Goal: Task Accomplishment & Management: Use online tool/utility

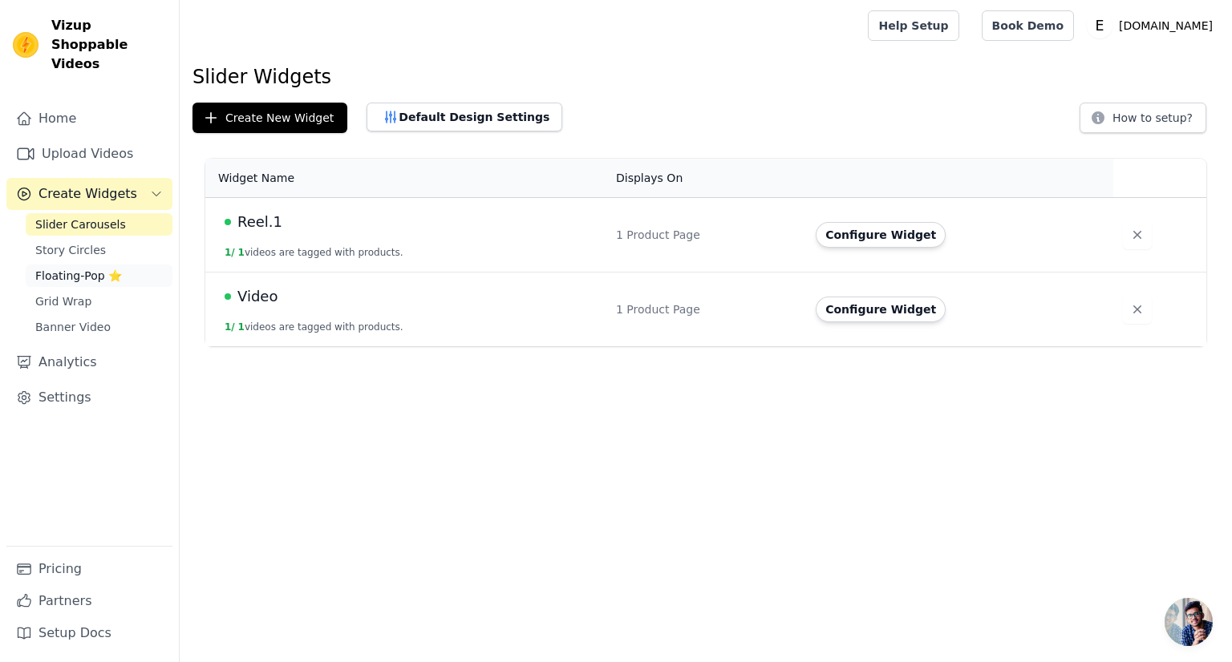
click at [71, 268] on span "Floating-Pop ⭐" at bounding box center [78, 276] width 87 height 16
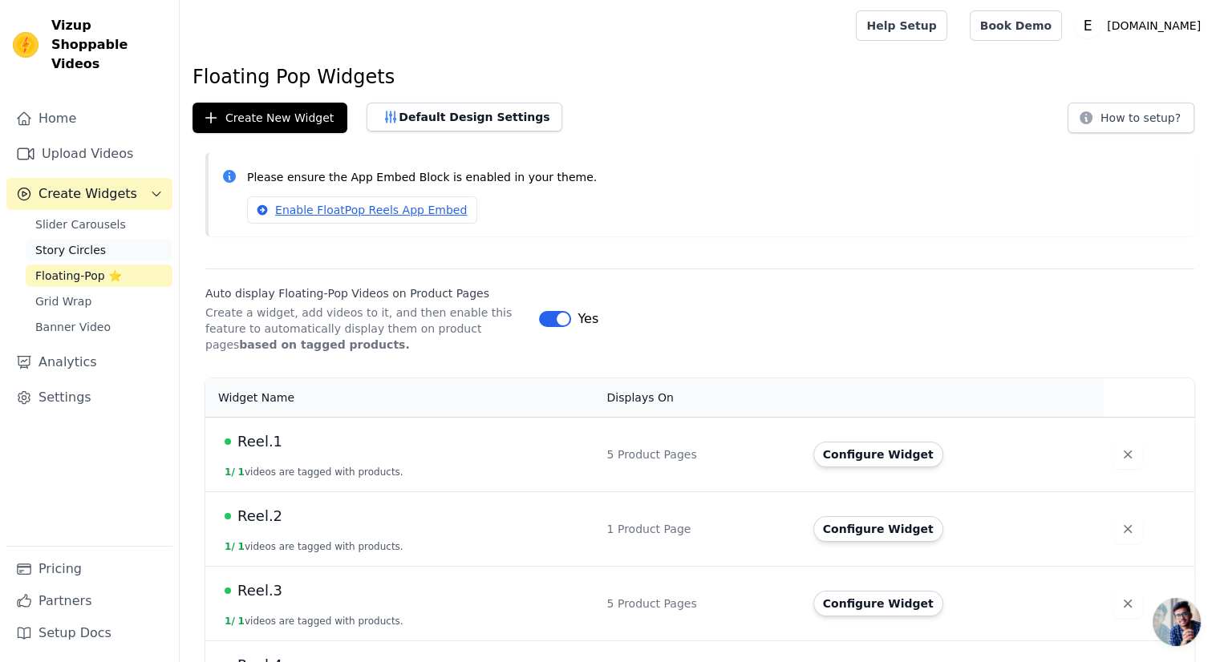
click at [103, 239] on link "Story Circles" at bounding box center [99, 250] width 147 height 22
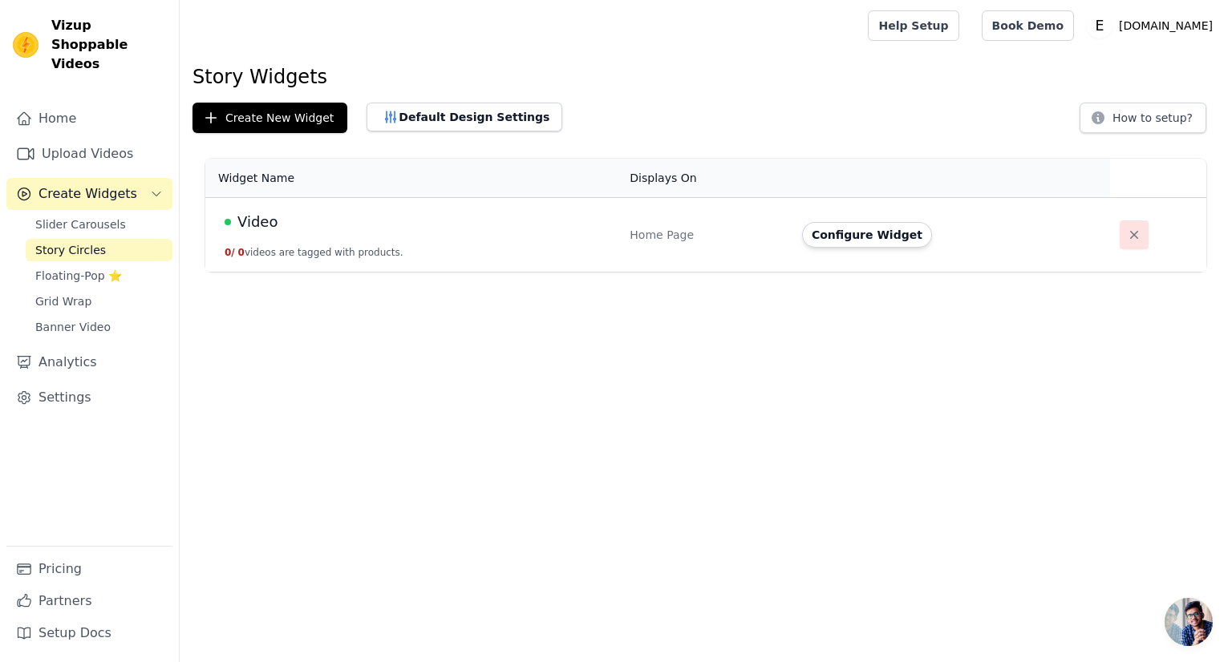
click at [1130, 233] on icon "button" at bounding box center [1134, 235] width 8 height 8
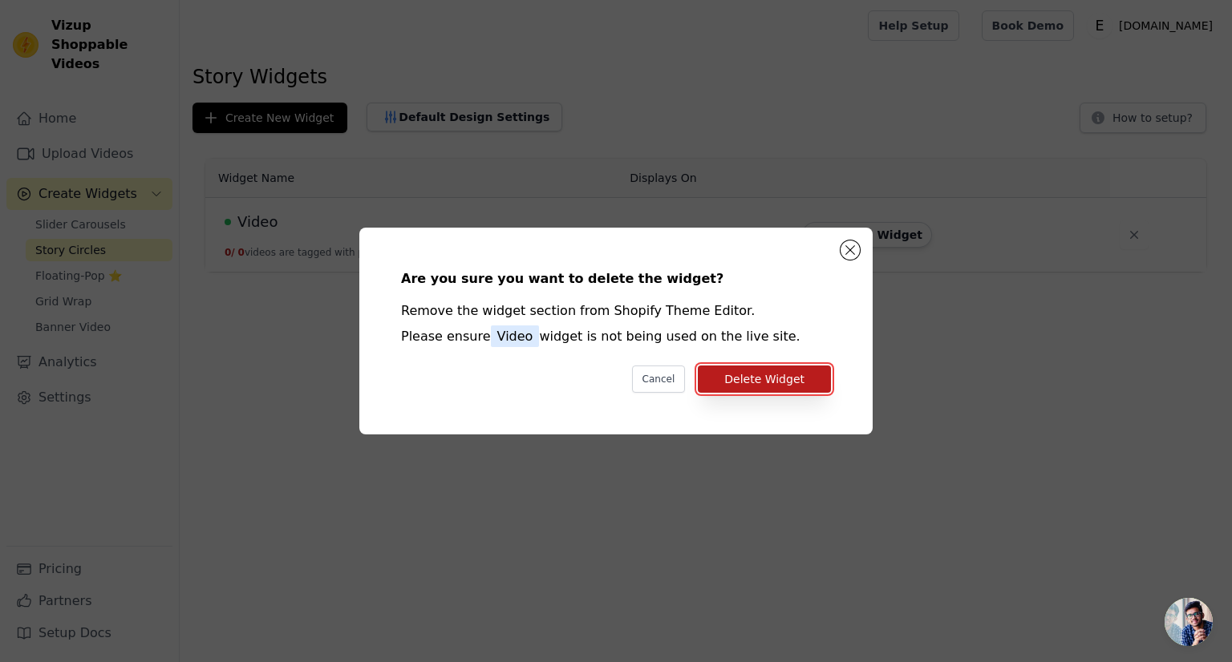
click at [756, 383] on button "Delete Widget" at bounding box center [764, 379] width 133 height 27
click at [757, 0] on html "Vizup Shoppable Videos Home Upload Videos Create Widgets Slider Carousels Story…" at bounding box center [616, 0] width 1232 height 0
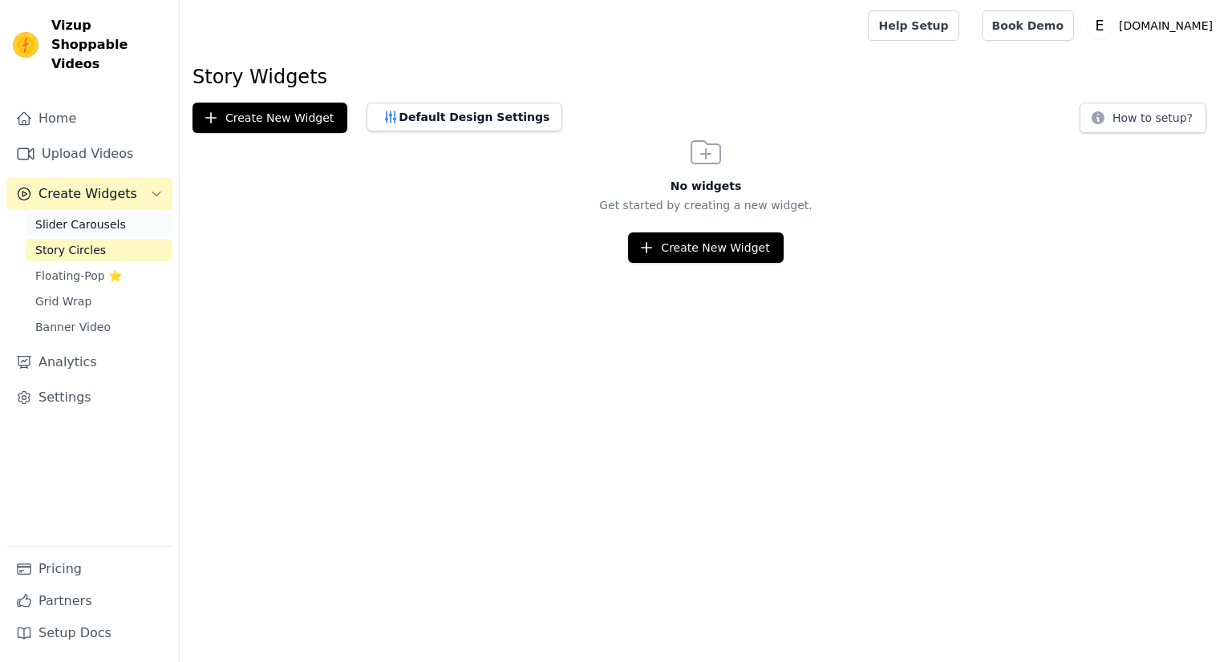
click at [94, 217] on span "Slider Carousels" at bounding box center [80, 225] width 91 height 16
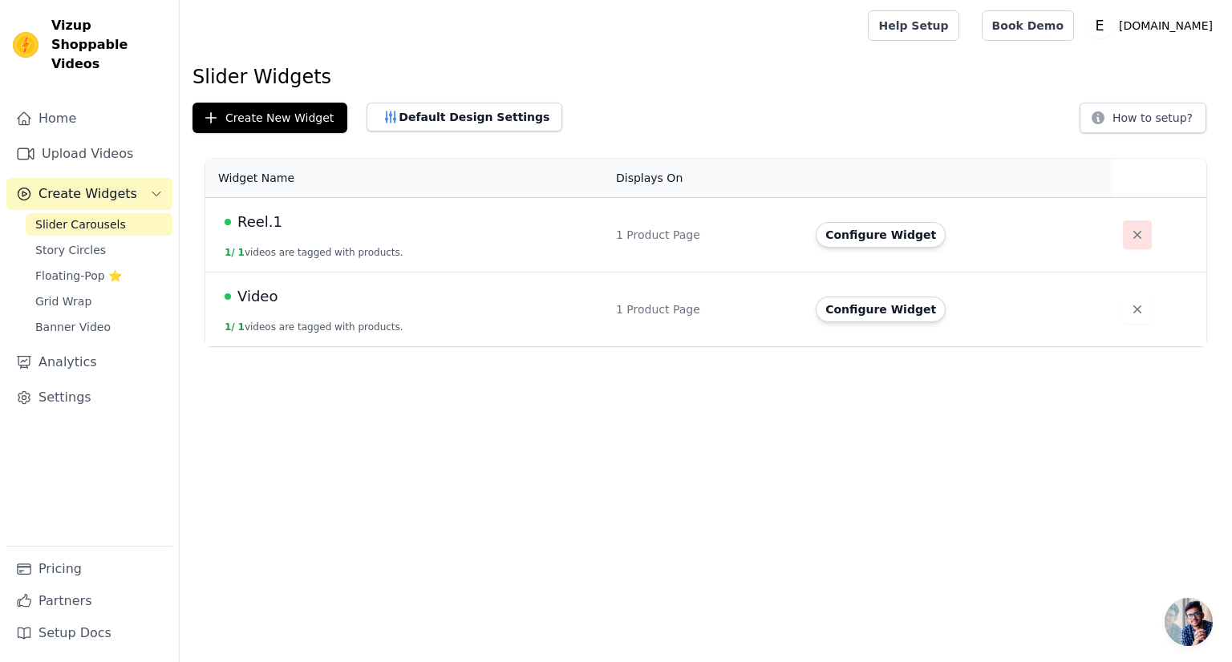
click at [1133, 232] on icon "button" at bounding box center [1137, 235] width 8 height 8
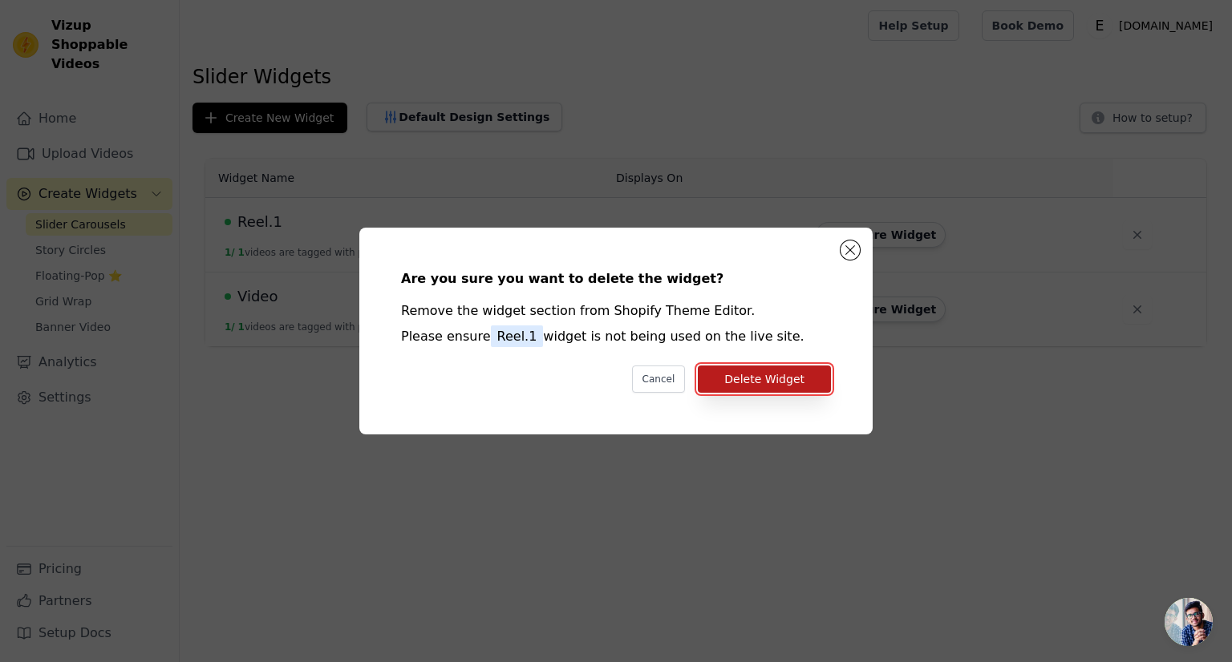
click at [775, 379] on button "Delete Widget" at bounding box center [764, 379] width 133 height 27
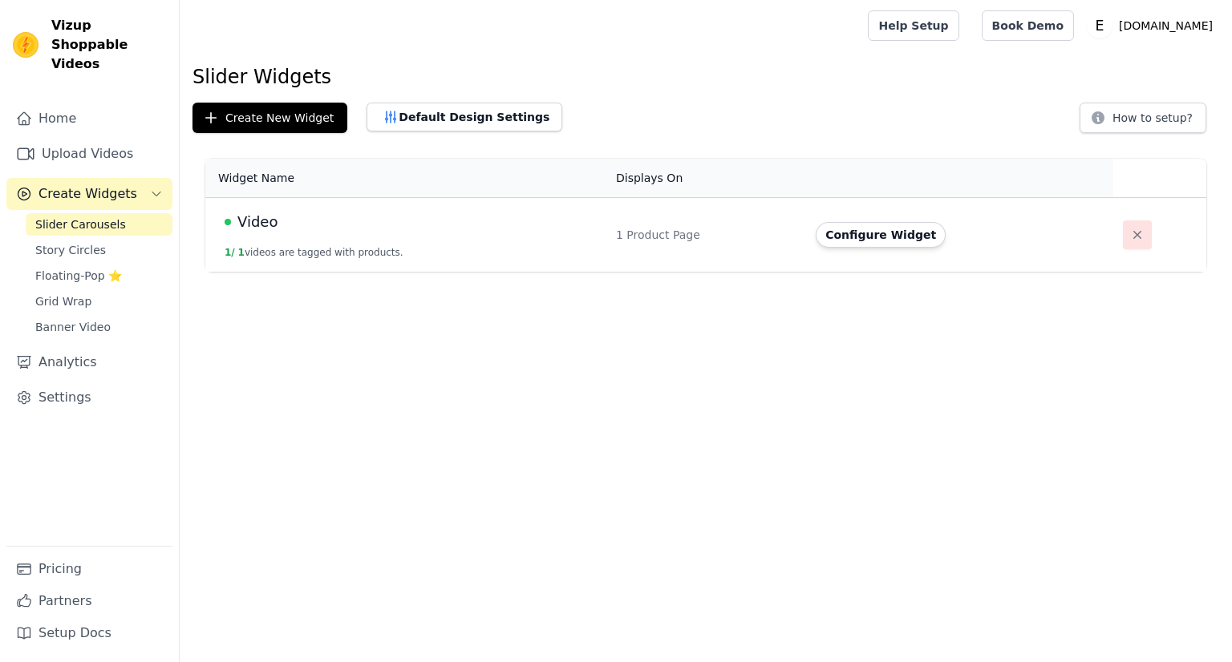
click at [1138, 232] on button "button" at bounding box center [1137, 235] width 29 height 29
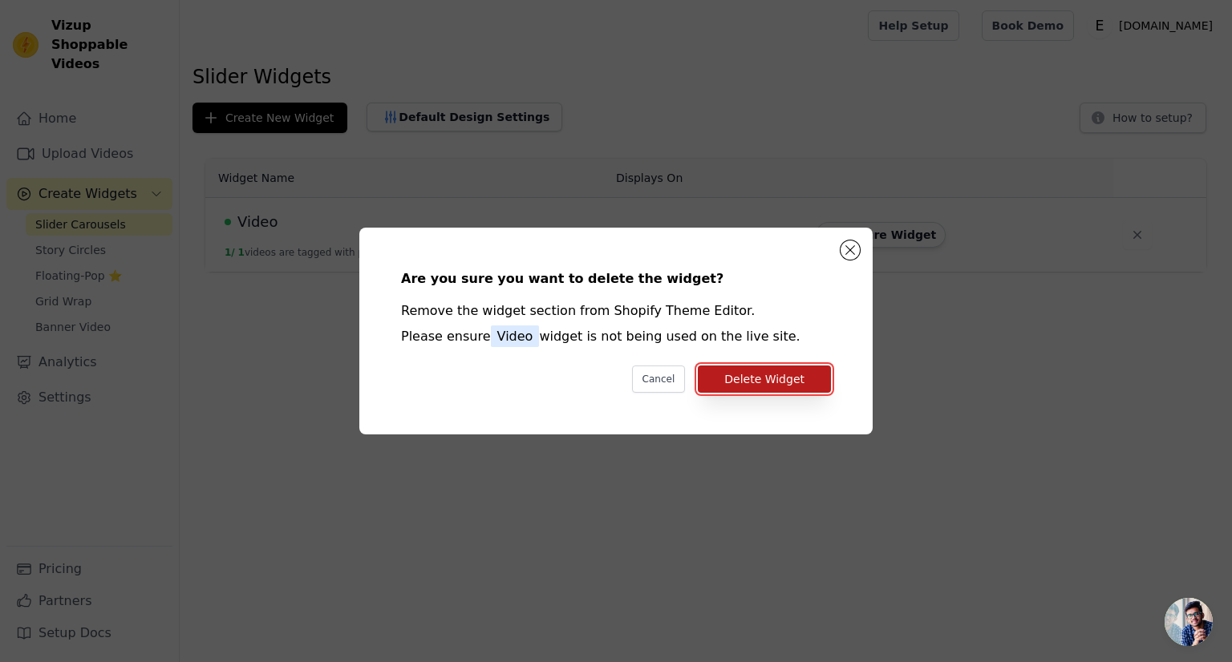
click at [801, 372] on button "Delete Widget" at bounding box center [764, 379] width 133 height 27
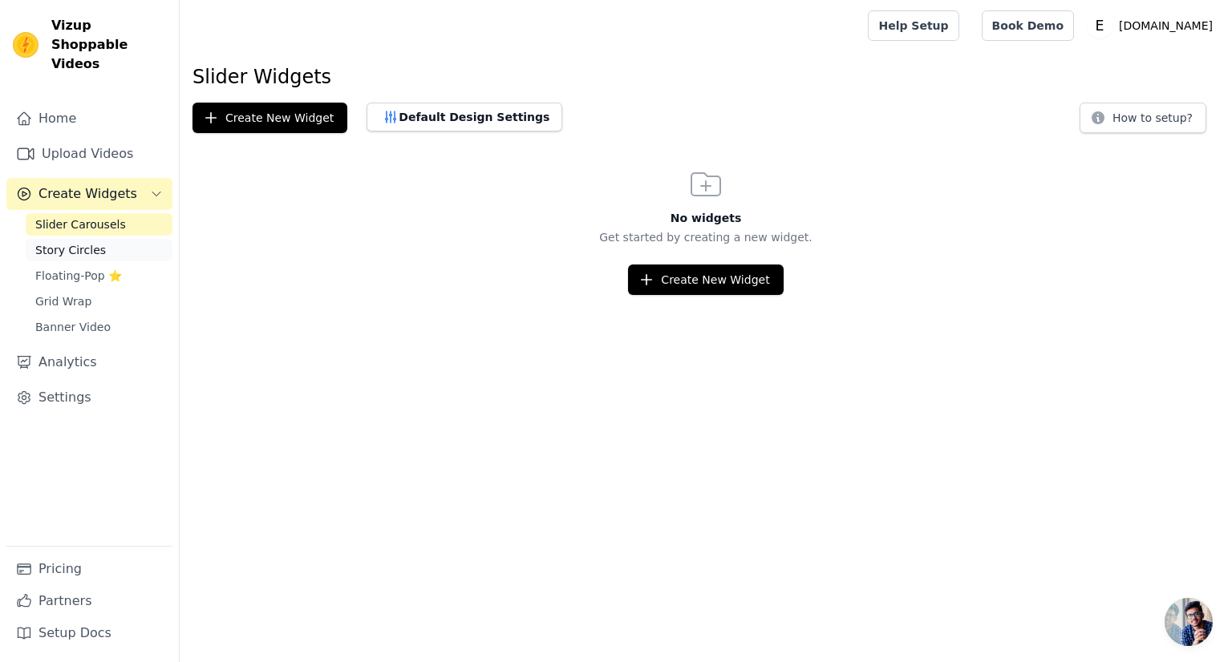
click at [75, 242] on span "Story Circles" at bounding box center [70, 250] width 71 height 16
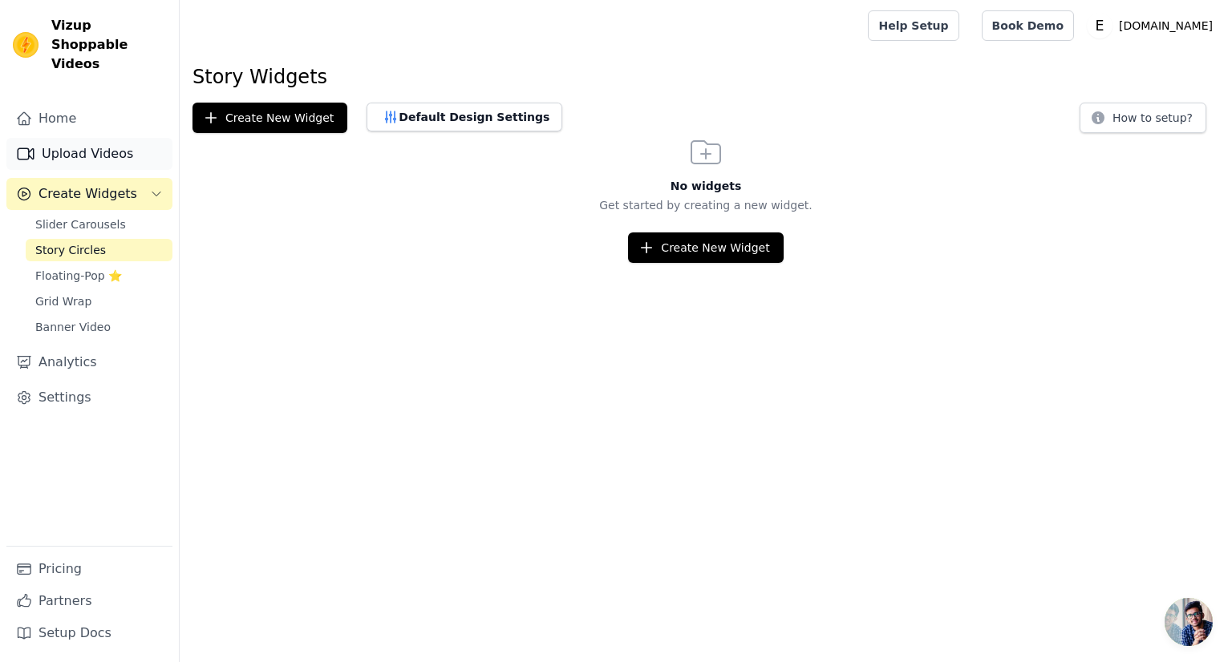
click at [85, 138] on link "Upload Videos" at bounding box center [89, 154] width 166 height 32
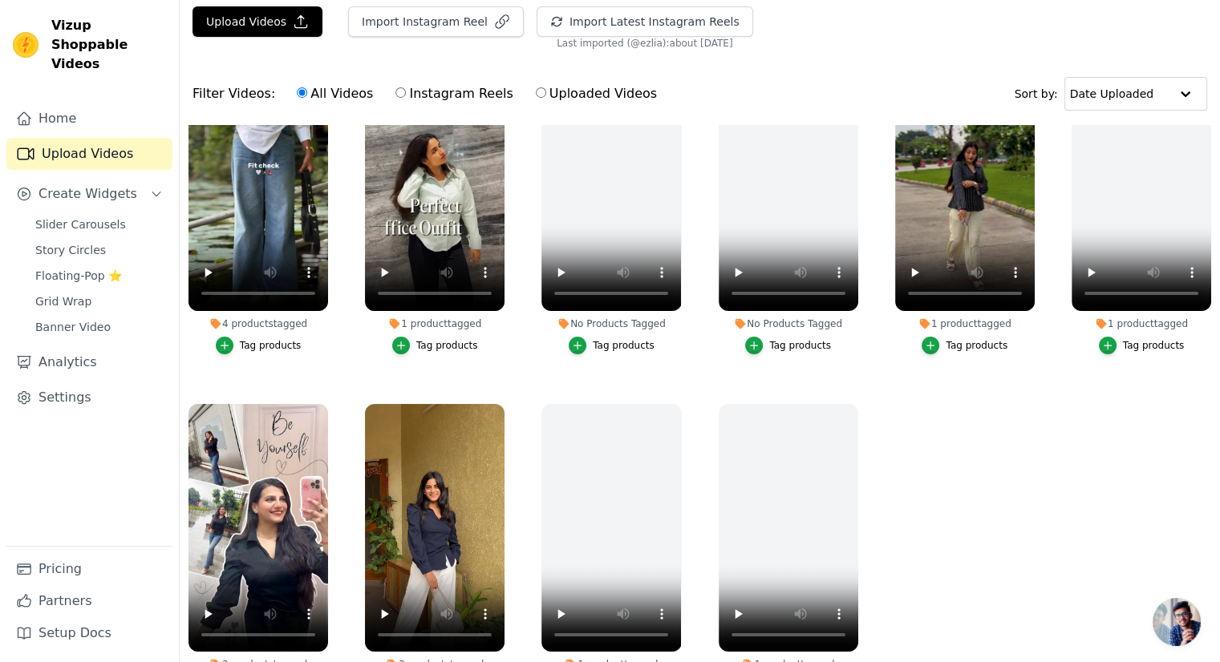
scroll to position [163, 0]
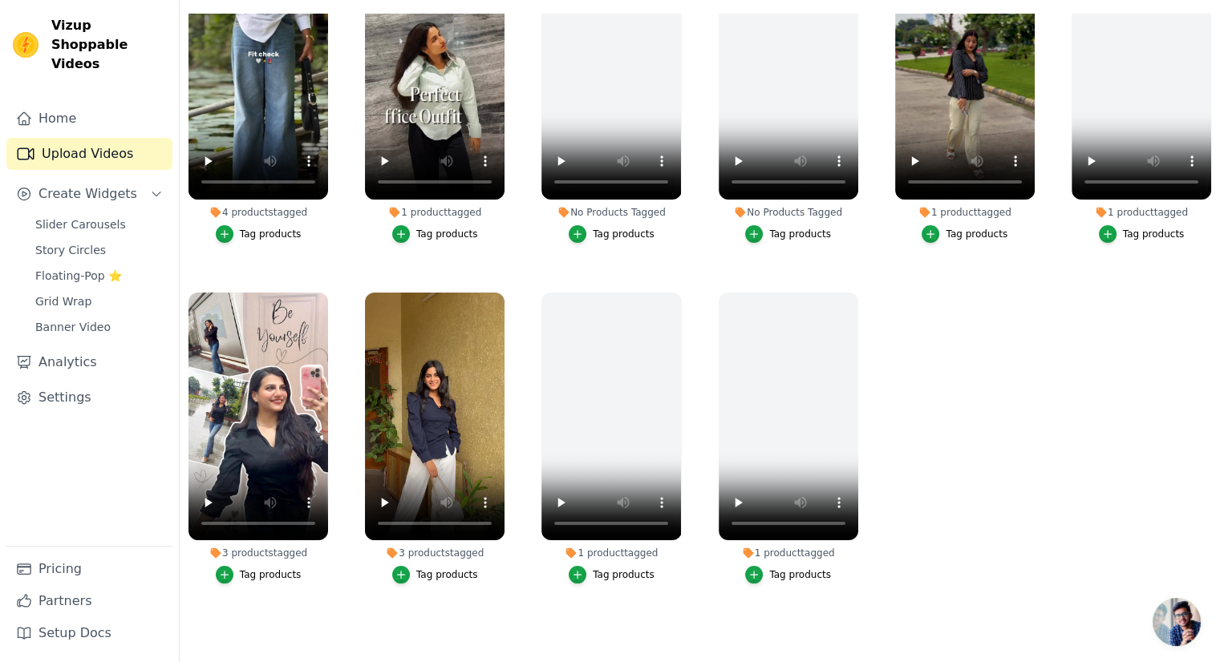
click at [853, 291] on div "1 product tagged Tag products" at bounding box center [788, 442] width 157 height 316
click at [852, 290] on icon "button" at bounding box center [855, 296] width 12 height 12
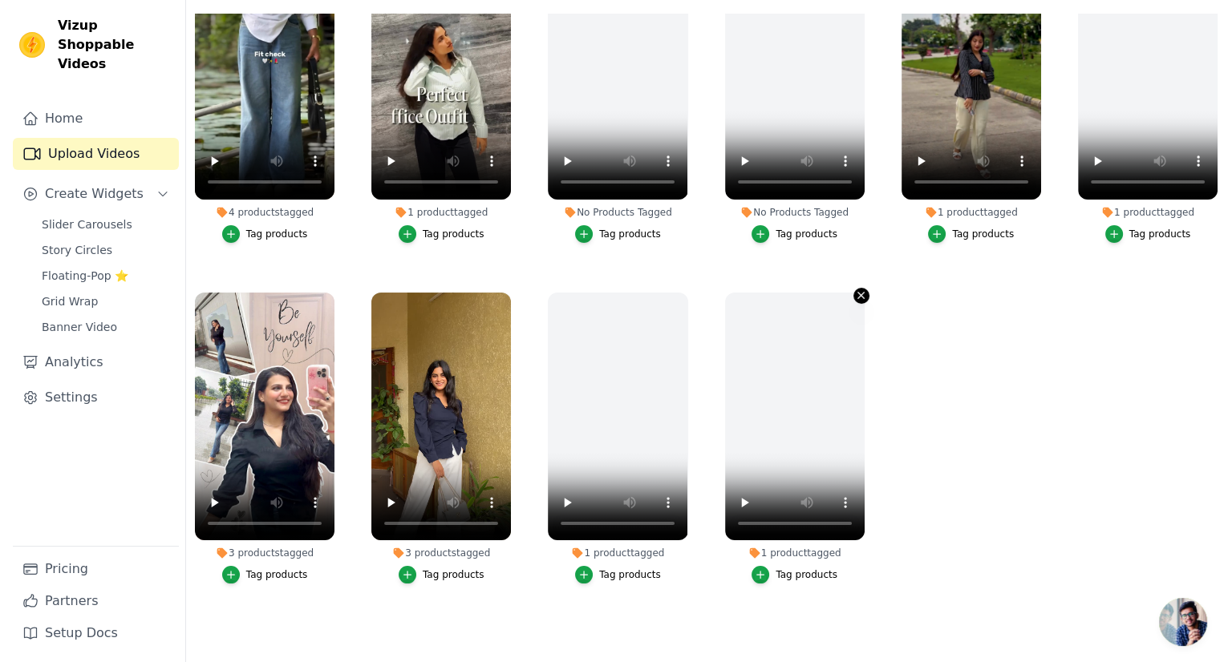
scroll to position [0, 0]
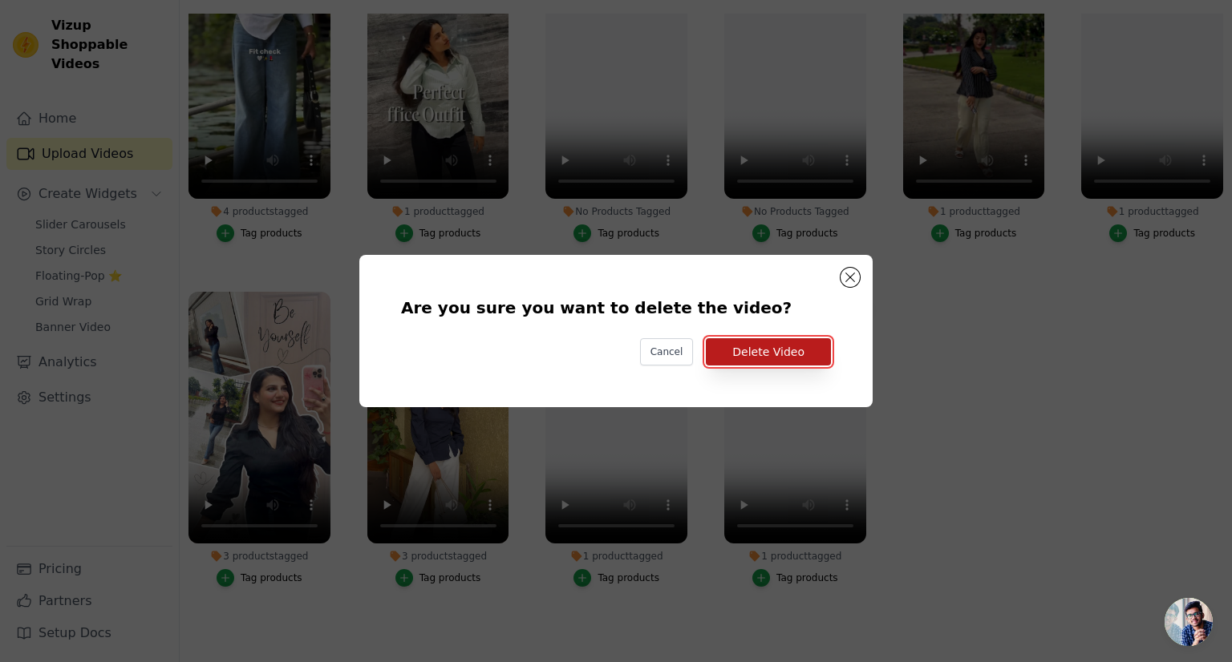
click at [806, 345] on button "Delete Video" at bounding box center [768, 351] width 125 height 27
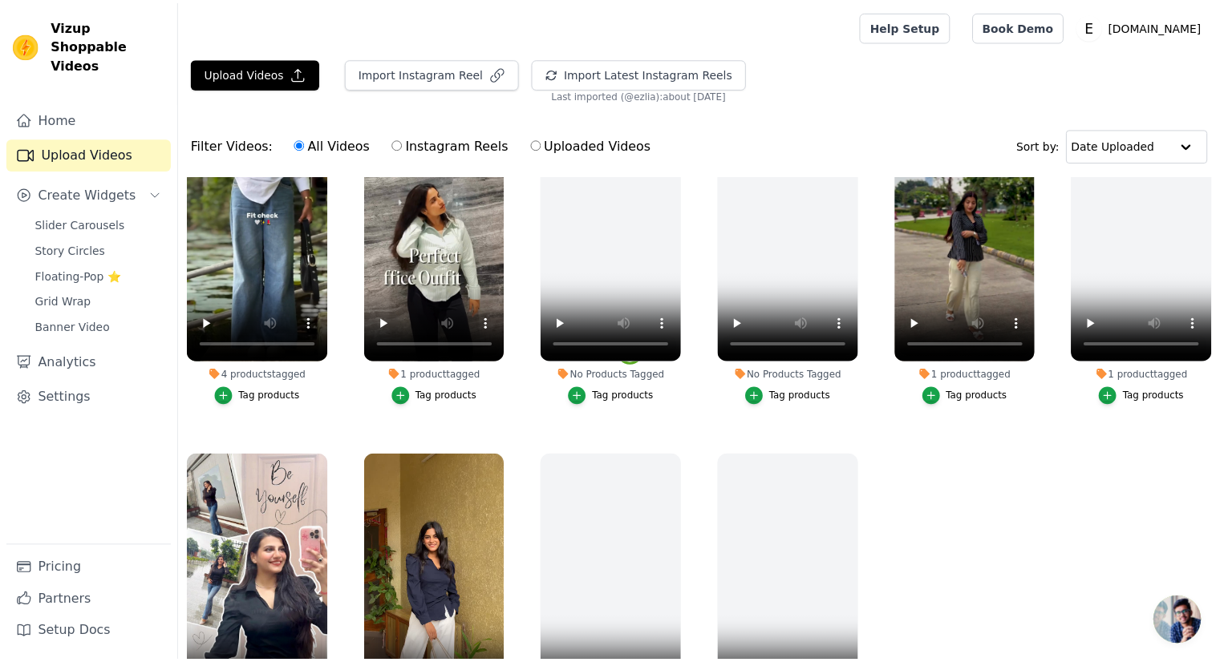
scroll to position [163, 0]
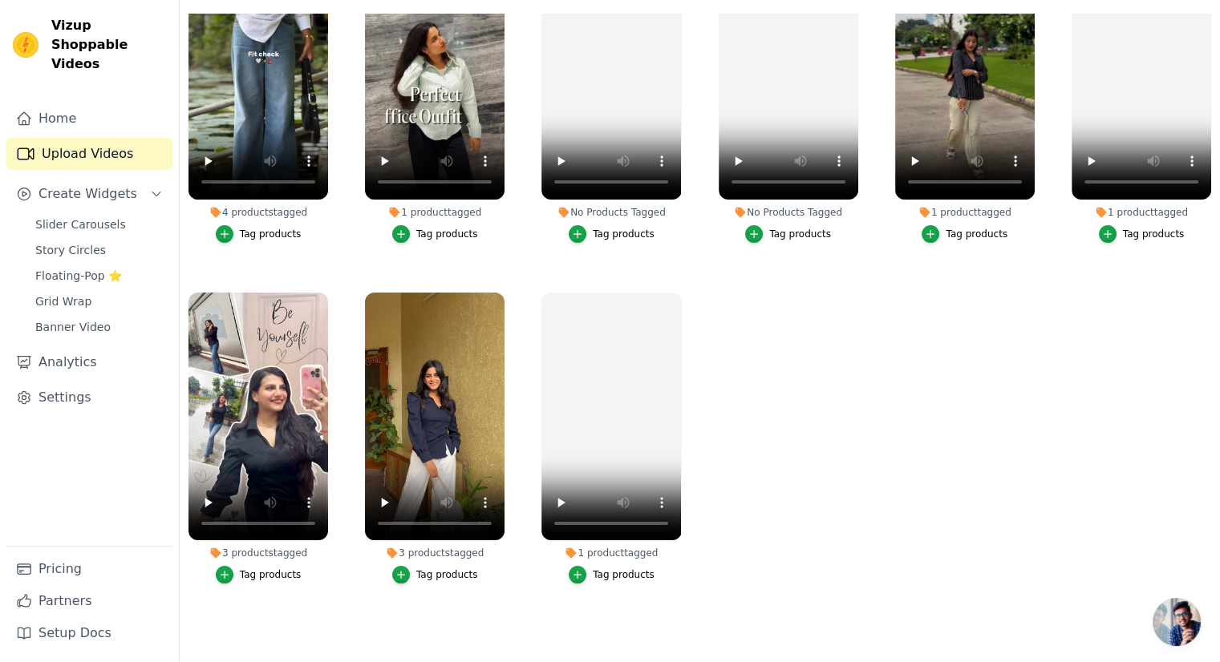
click at [678, 289] on div "1 product tagged Tag products" at bounding box center [611, 442] width 157 height 316
click at [672, 290] on icon "button" at bounding box center [678, 296] width 12 height 12
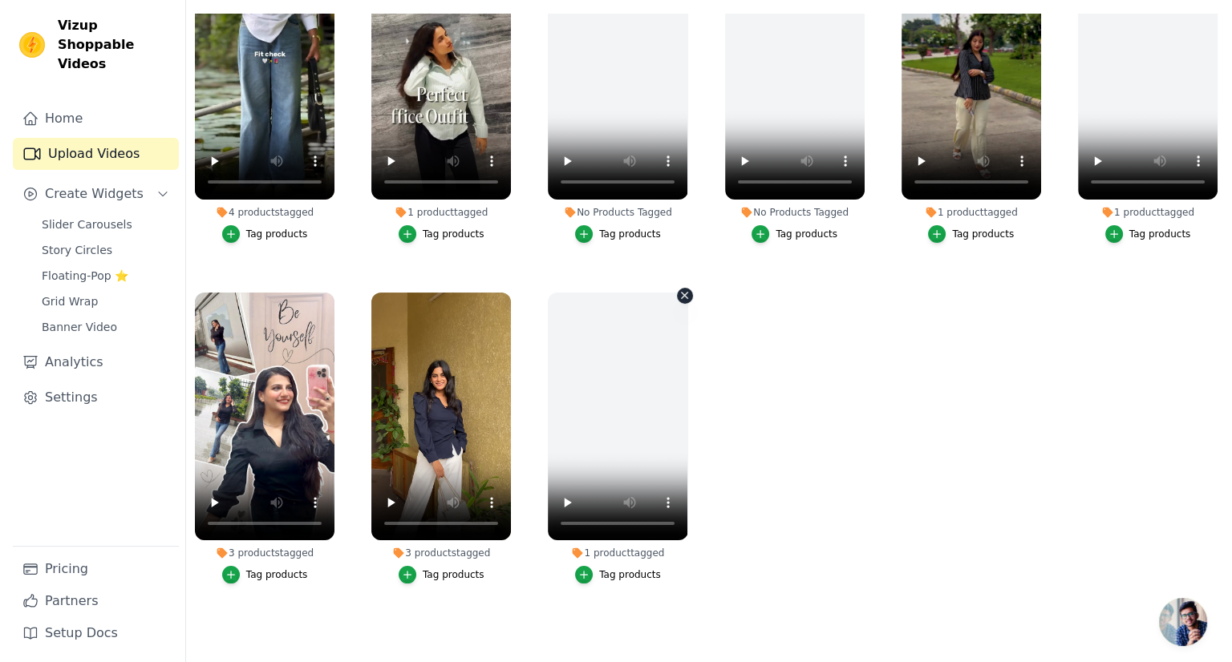
scroll to position [0, 0]
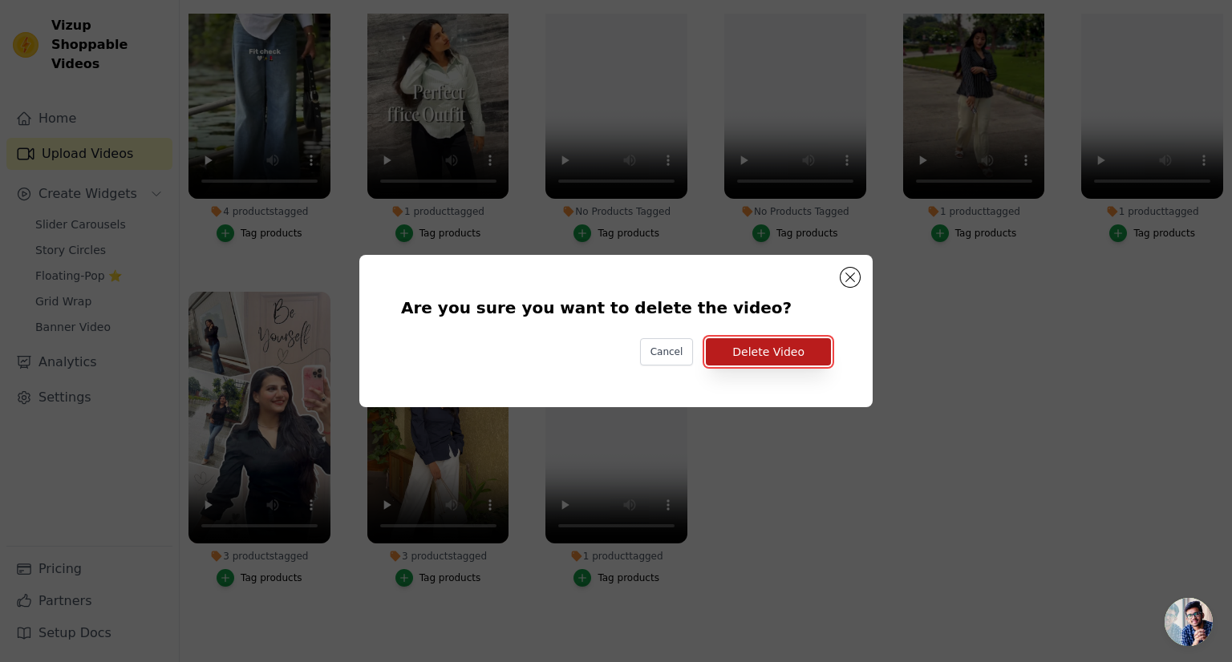
click at [752, 353] on button "Delete Video" at bounding box center [768, 351] width 125 height 27
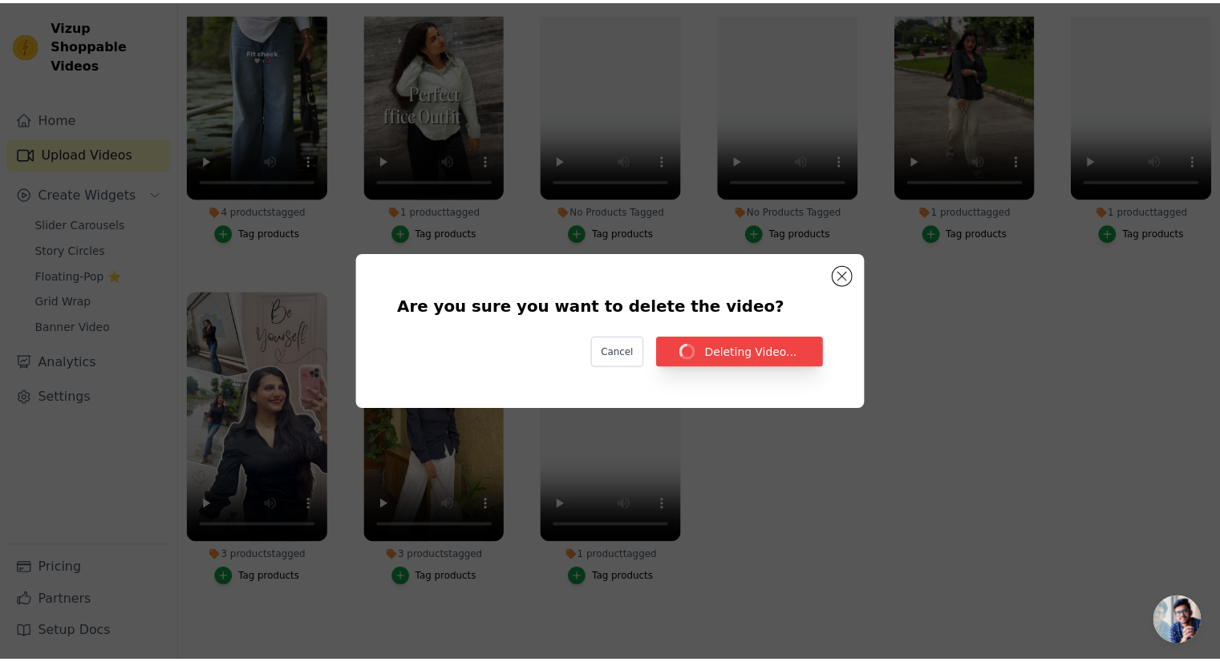
scroll to position [163, 0]
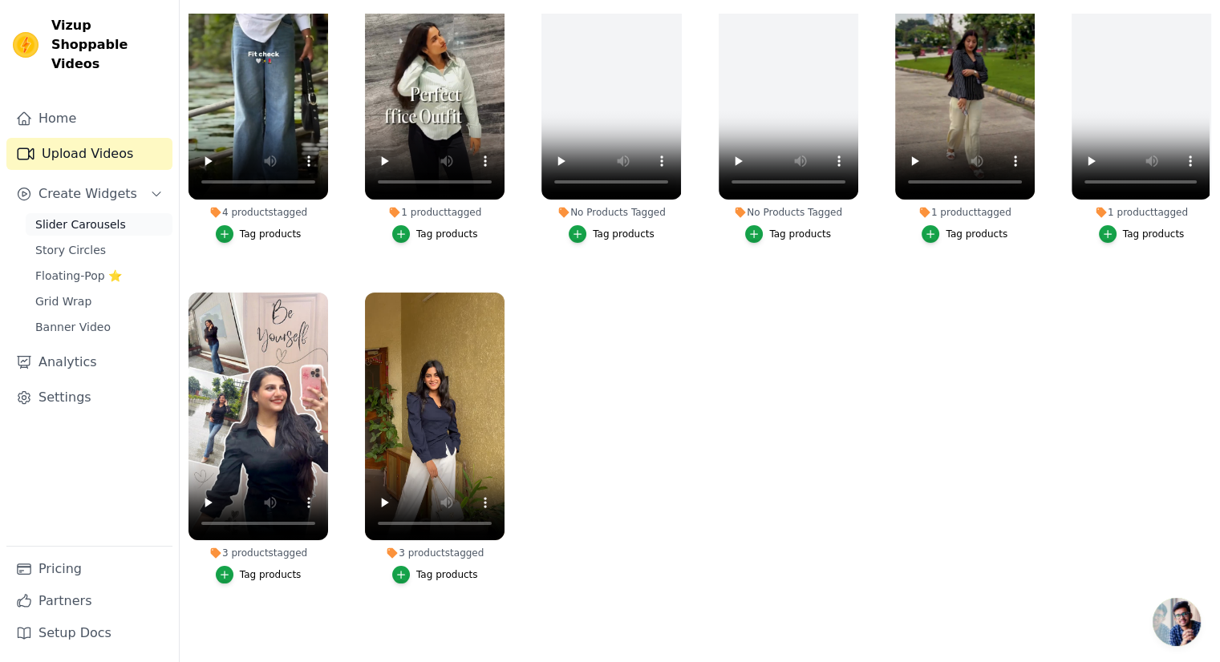
click at [93, 217] on span "Slider Carousels" at bounding box center [80, 225] width 91 height 16
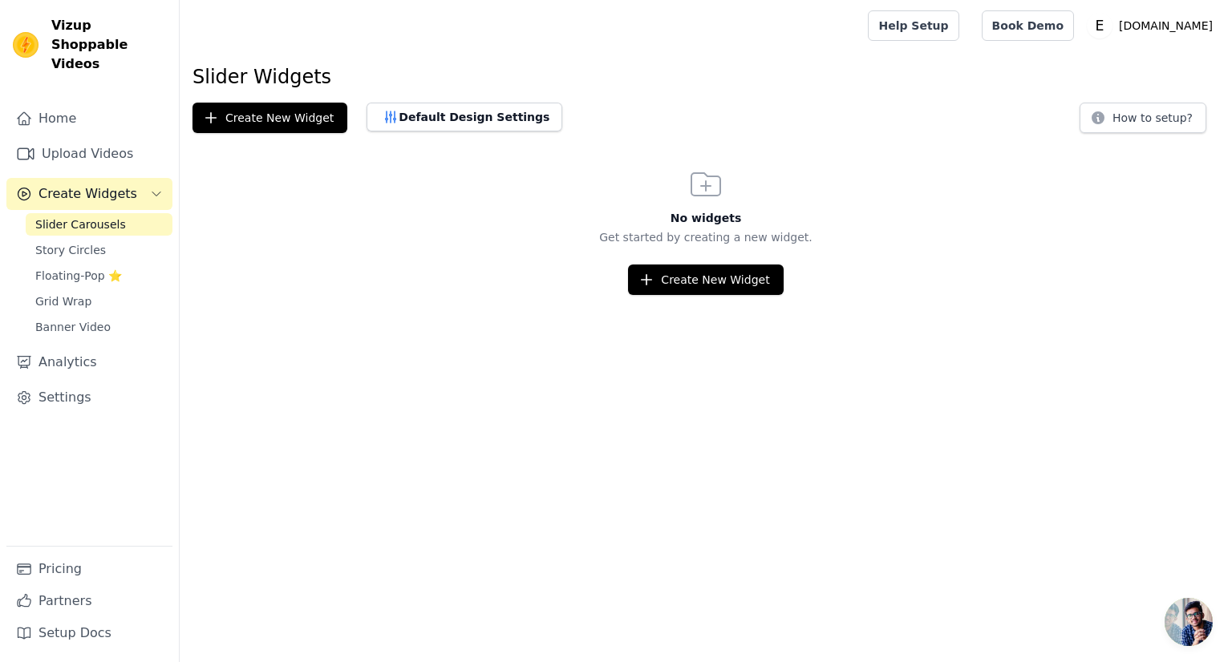
click at [91, 217] on span "Slider Carousels" at bounding box center [80, 225] width 91 height 16
click at [89, 242] on span "Story Circles" at bounding box center [70, 250] width 71 height 16
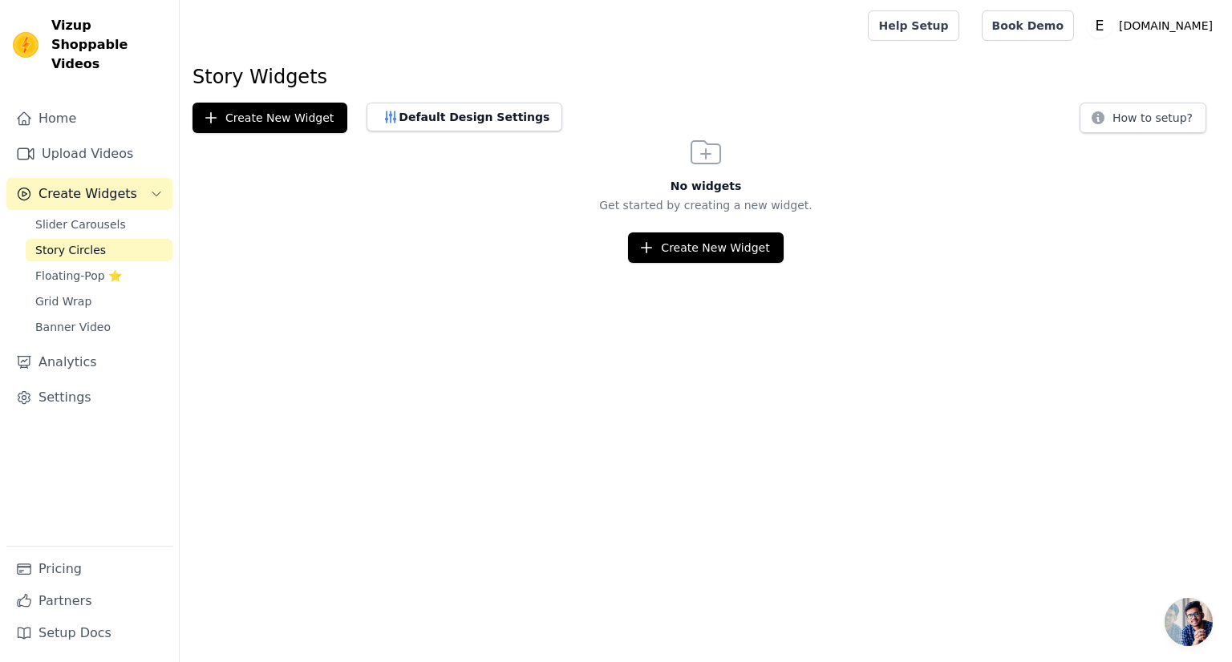
click at [90, 218] on div "Slider Carousels Story Circles Floating-Pop ⭐ Grid Wrap Banner Video" at bounding box center [99, 275] width 147 height 125
click at [132, 213] on link "Slider Carousels" at bounding box center [99, 224] width 147 height 22
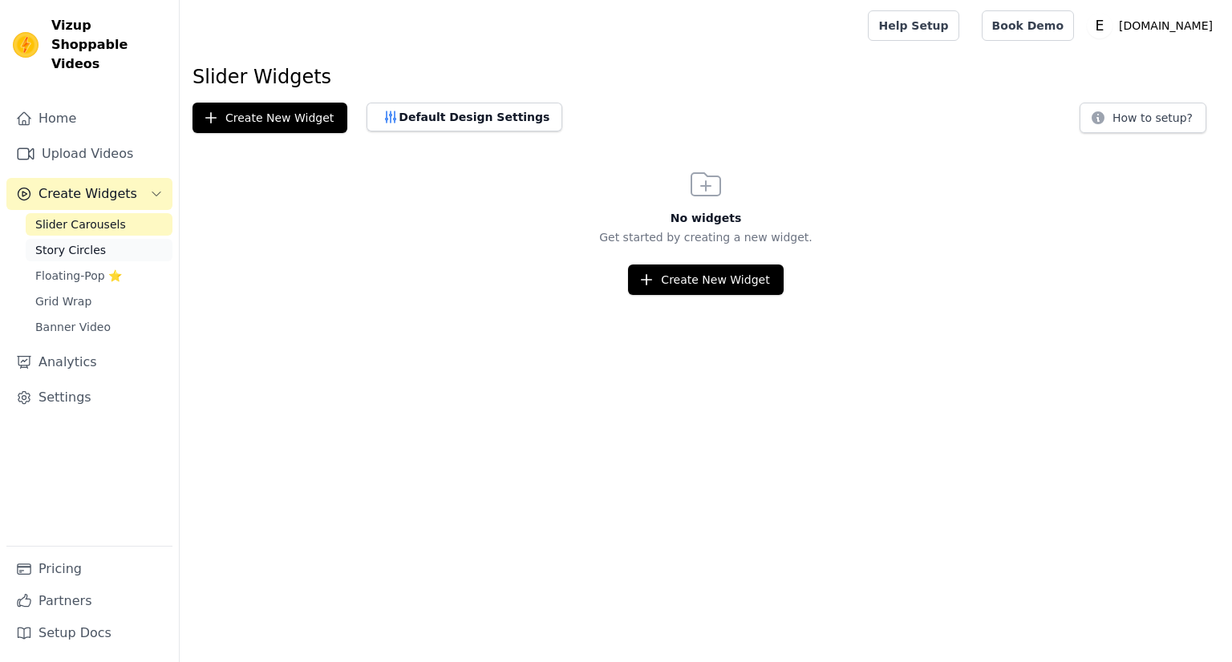
click at [78, 242] on span "Story Circles" at bounding box center [70, 250] width 71 height 16
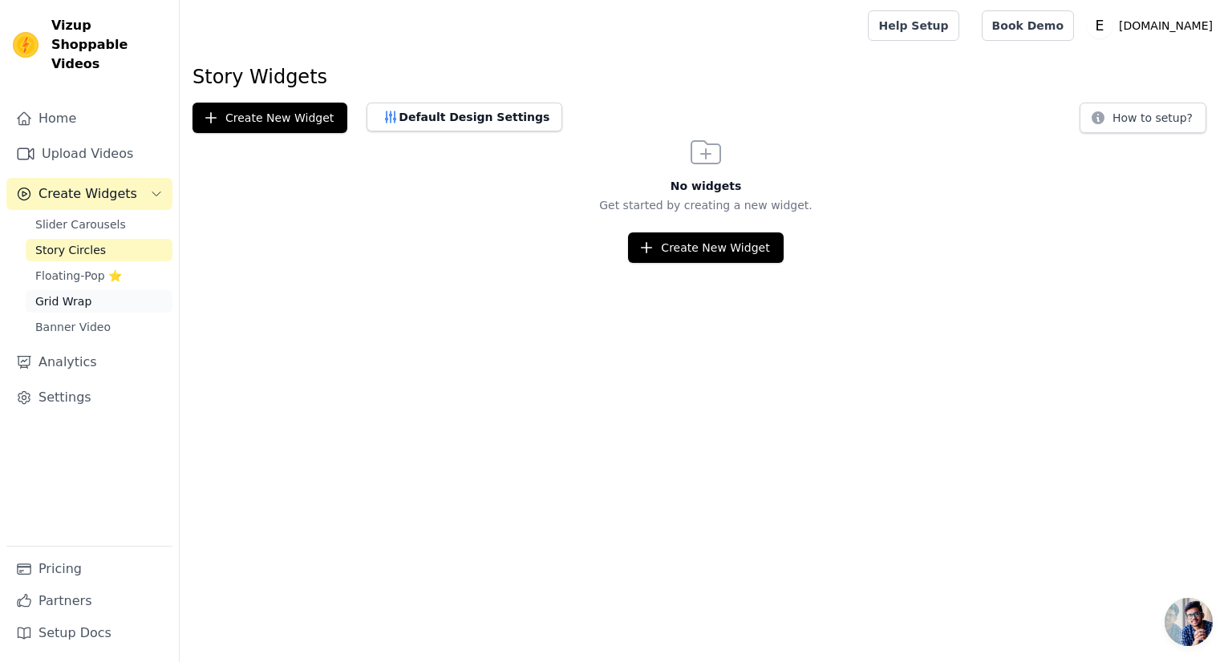
click at [77, 294] on span "Grid Wrap" at bounding box center [63, 302] width 56 height 16
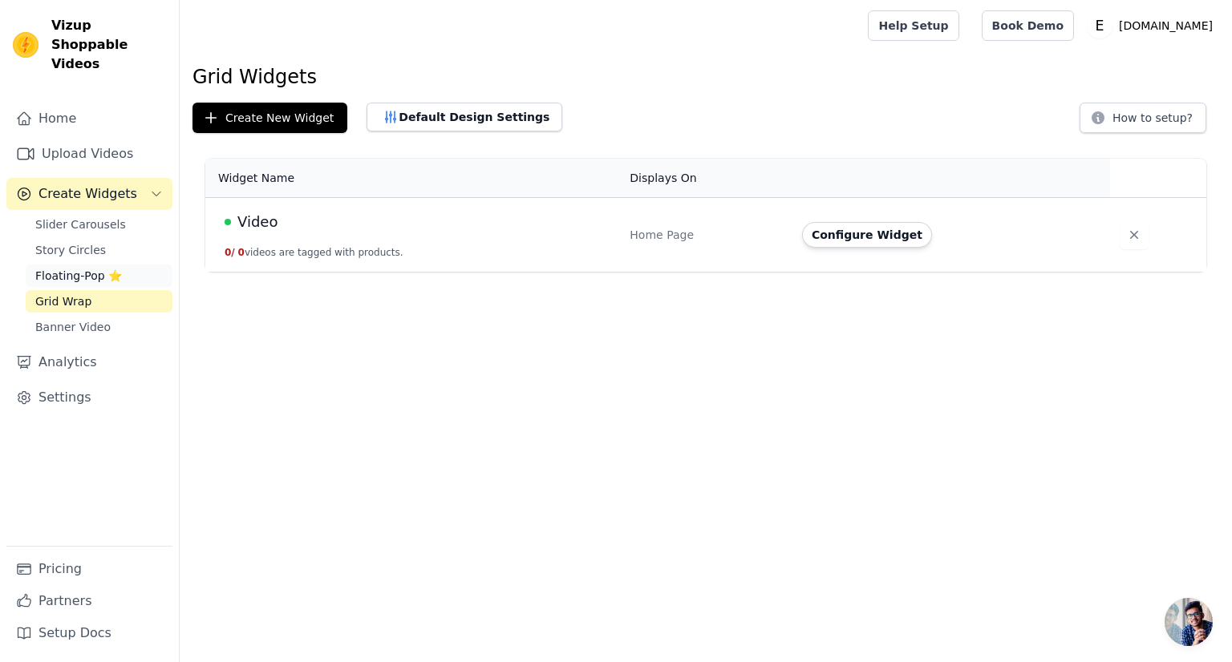
click at [79, 268] on span "Floating-Pop ⭐" at bounding box center [78, 276] width 87 height 16
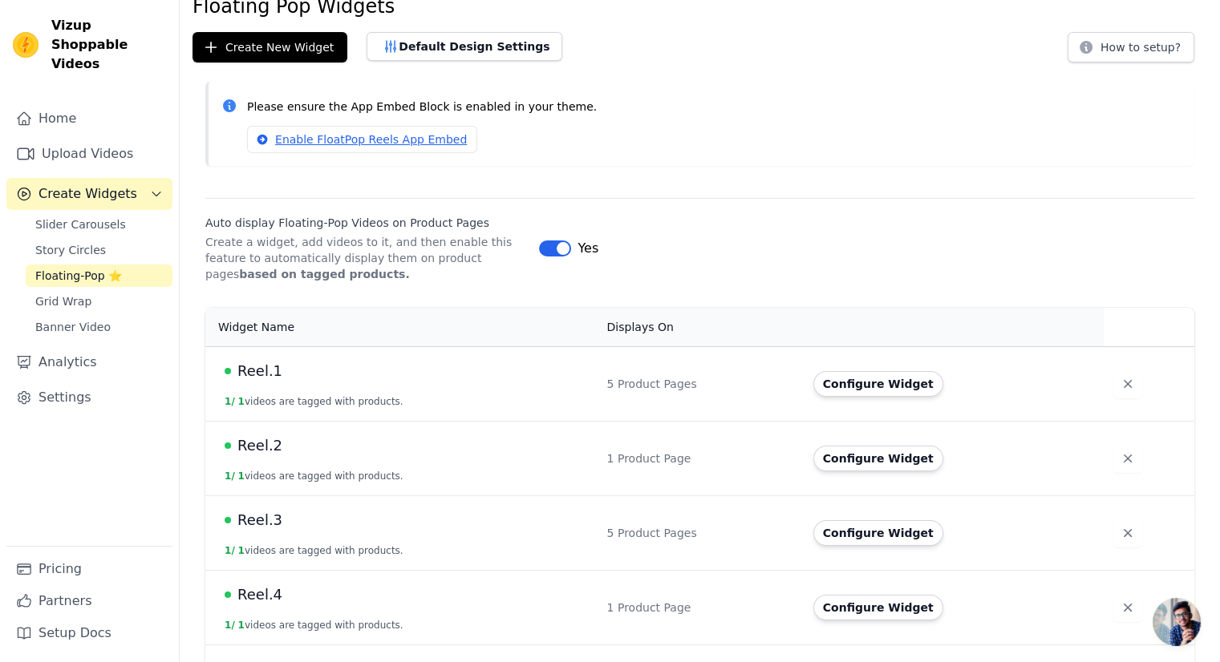
scroll to position [132, 0]
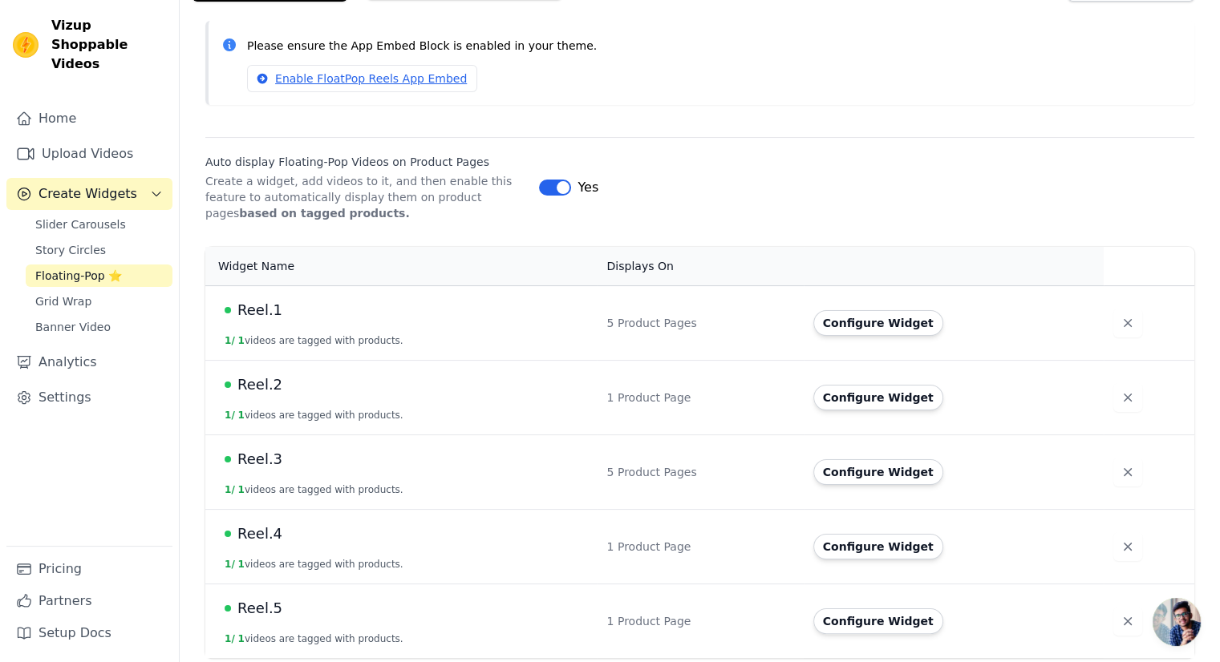
click at [260, 620] on td "Reel.5 1 / 1 videos are tagged with products." at bounding box center [400, 621] width 391 height 75
click at [265, 602] on span "Reel.5" at bounding box center [259, 608] width 45 height 22
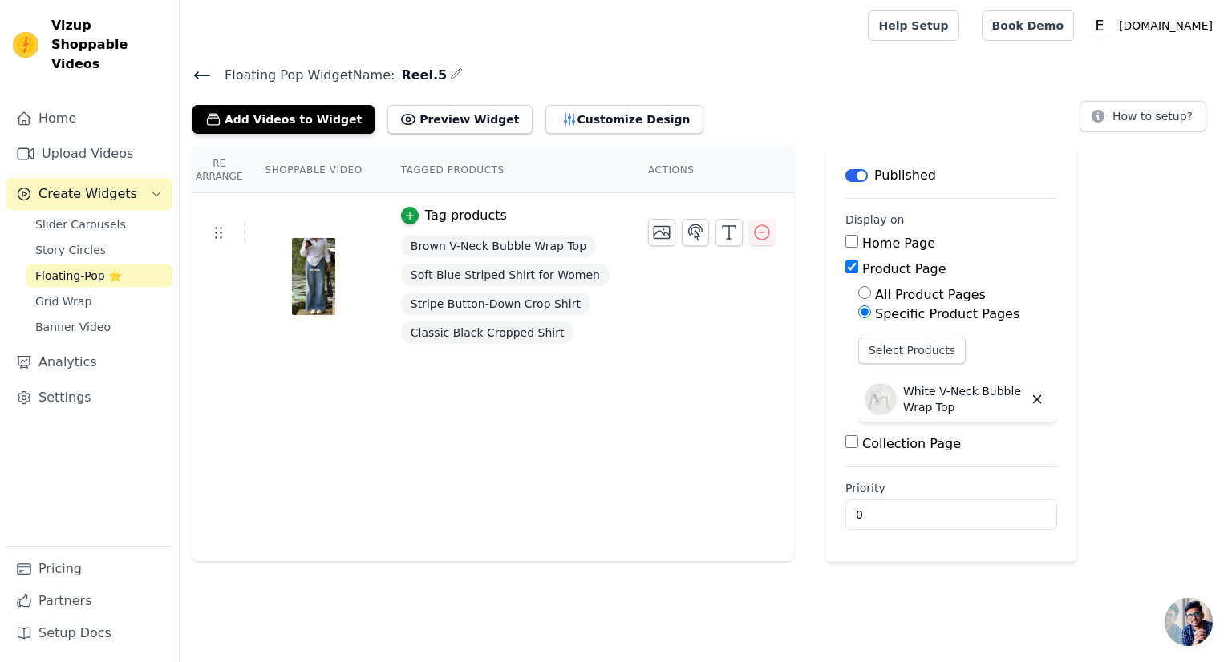
click at [209, 81] on icon at bounding box center [201, 75] width 19 height 19
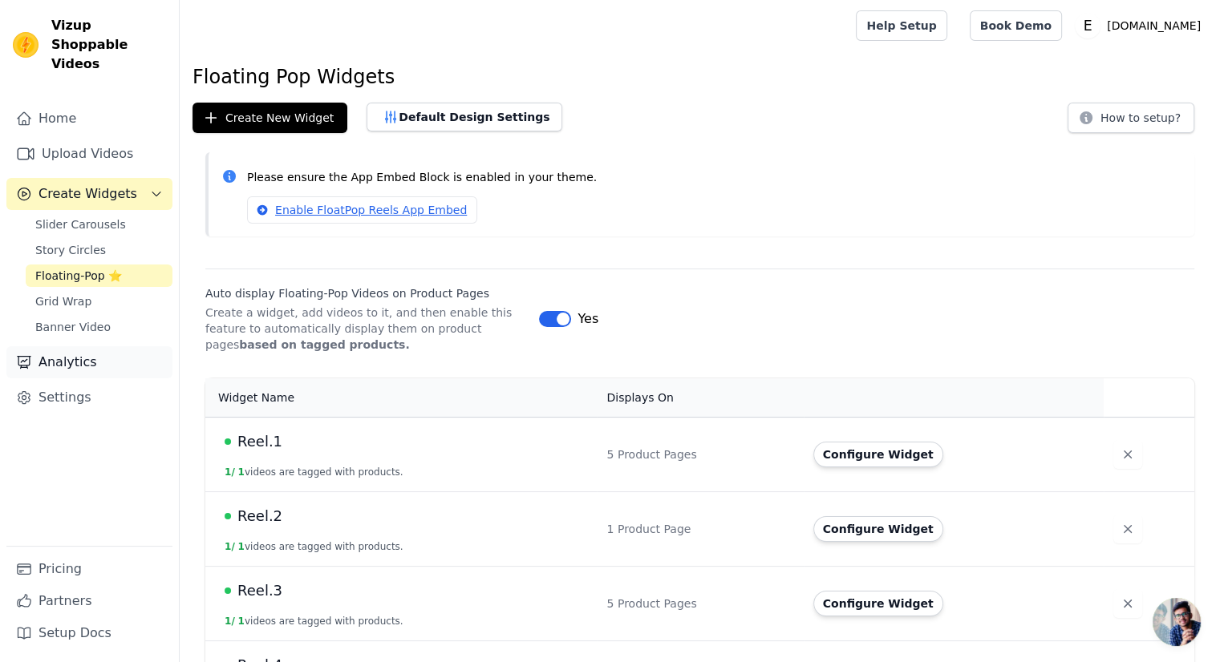
click at [71, 353] on link "Analytics" at bounding box center [89, 362] width 166 height 32
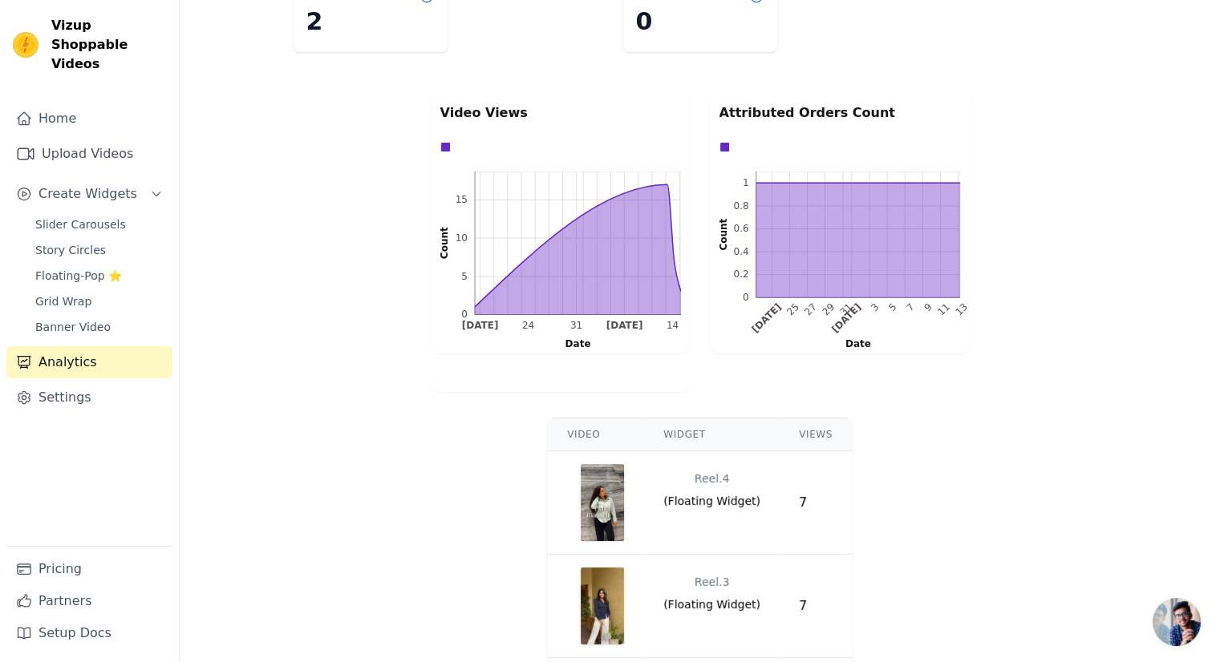
scroll to position [392, 0]
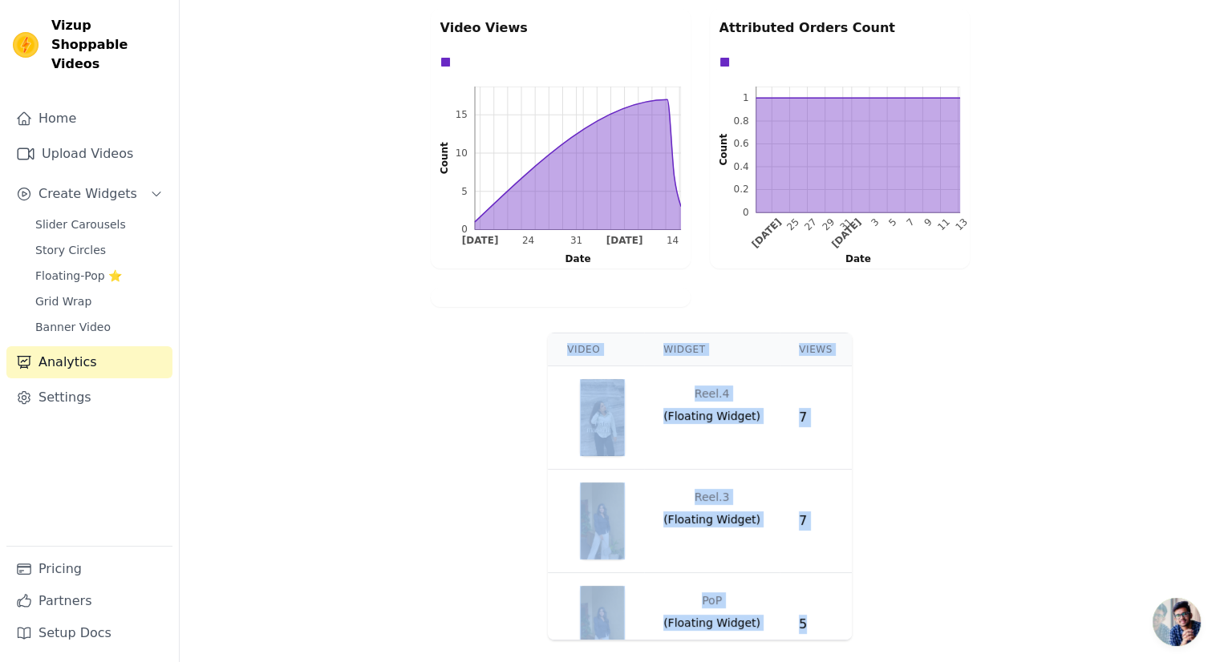
drag, startPoint x: 848, startPoint y: 427, endPoint x: 824, endPoint y: 612, distance: 186.7
click at [824, 612] on div "Video Widget Views Reel.4 ( Floating Widget ) 7 Reel.3 ( Floating Widget ) 7 Po…" at bounding box center [700, 486] width 1040 height 321
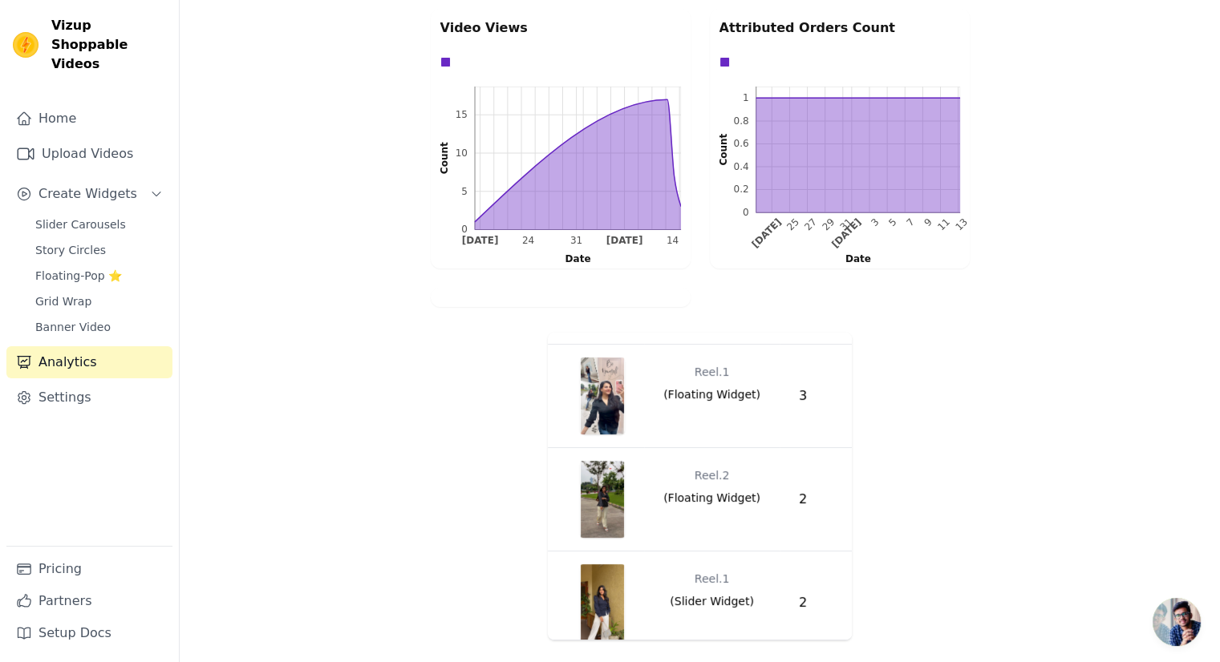
scroll to position [401, 0]
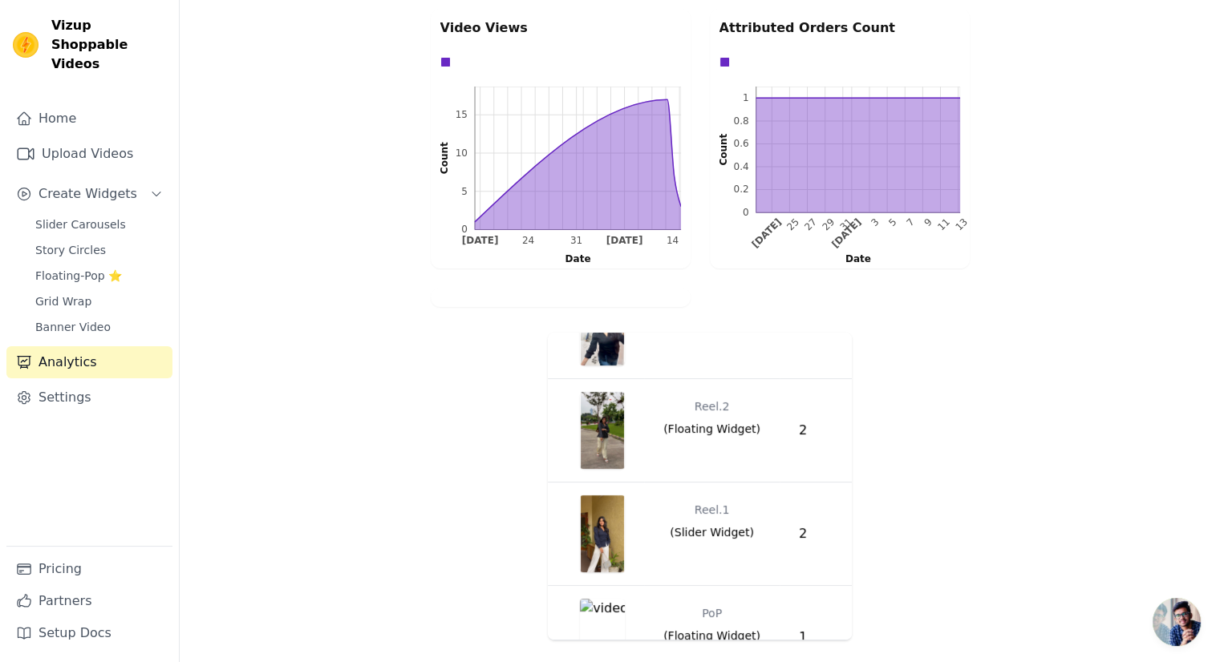
click at [921, 476] on div "Video Widget Views Reel.4 ( Floating Widget ) 7 Reel.3 ( Floating Widget ) 7 Po…" at bounding box center [700, 486] width 1040 height 321
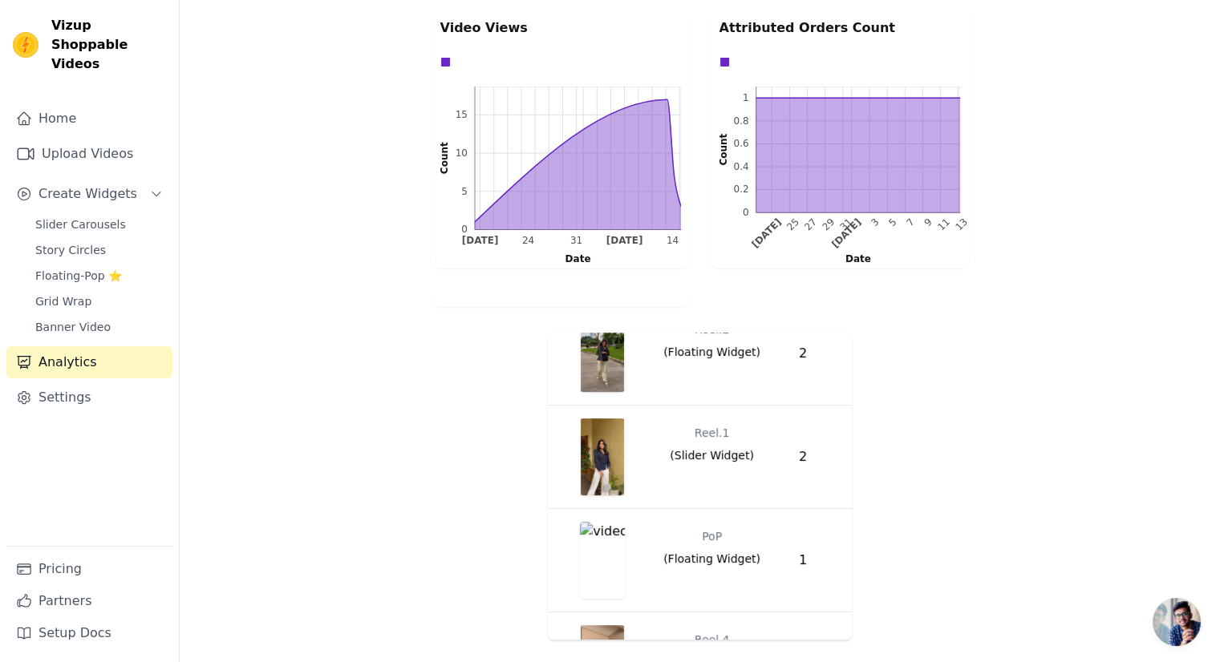
scroll to position [552, 0]
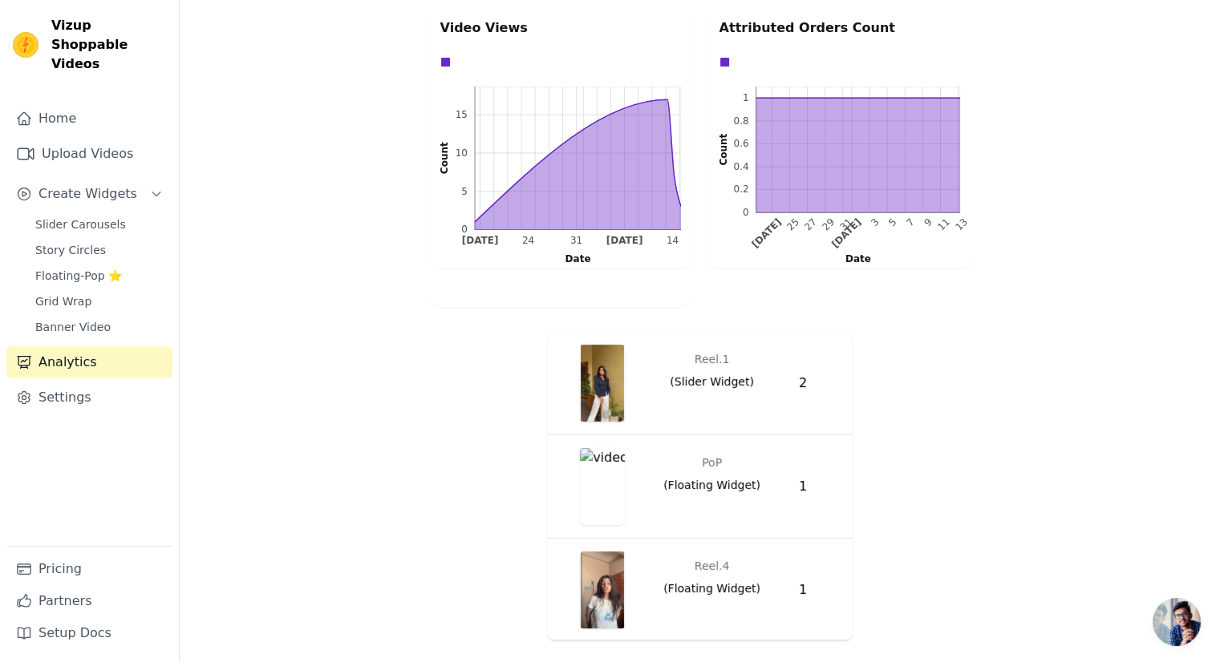
click at [619, 463] on img "button" at bounding box center [602, 486] width 45 height 77
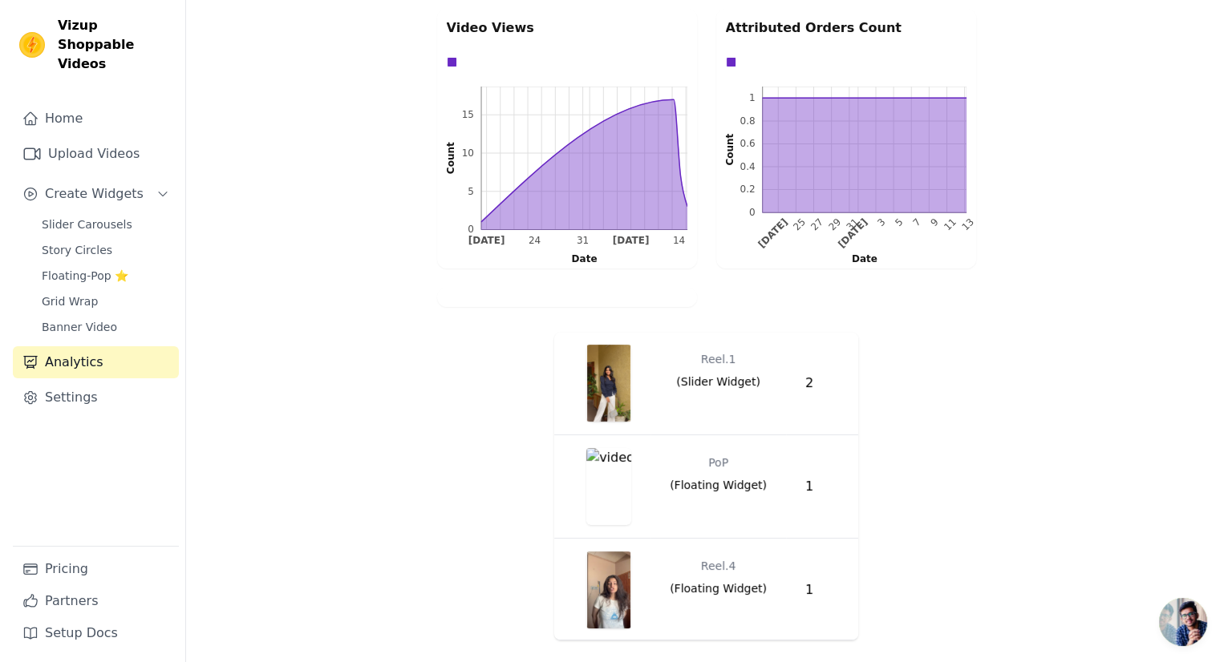
scroll to position [0, 0]
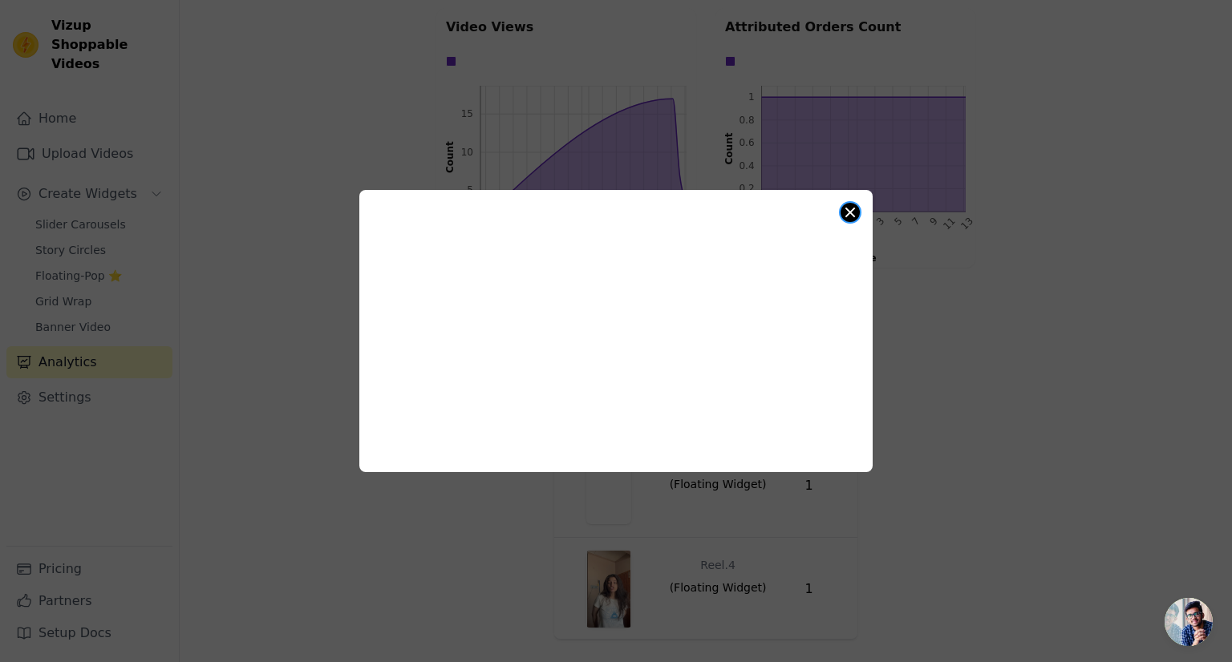
click at [853, 211] on button "Close modal" at bounding box center [850, 212] width 19 height 19
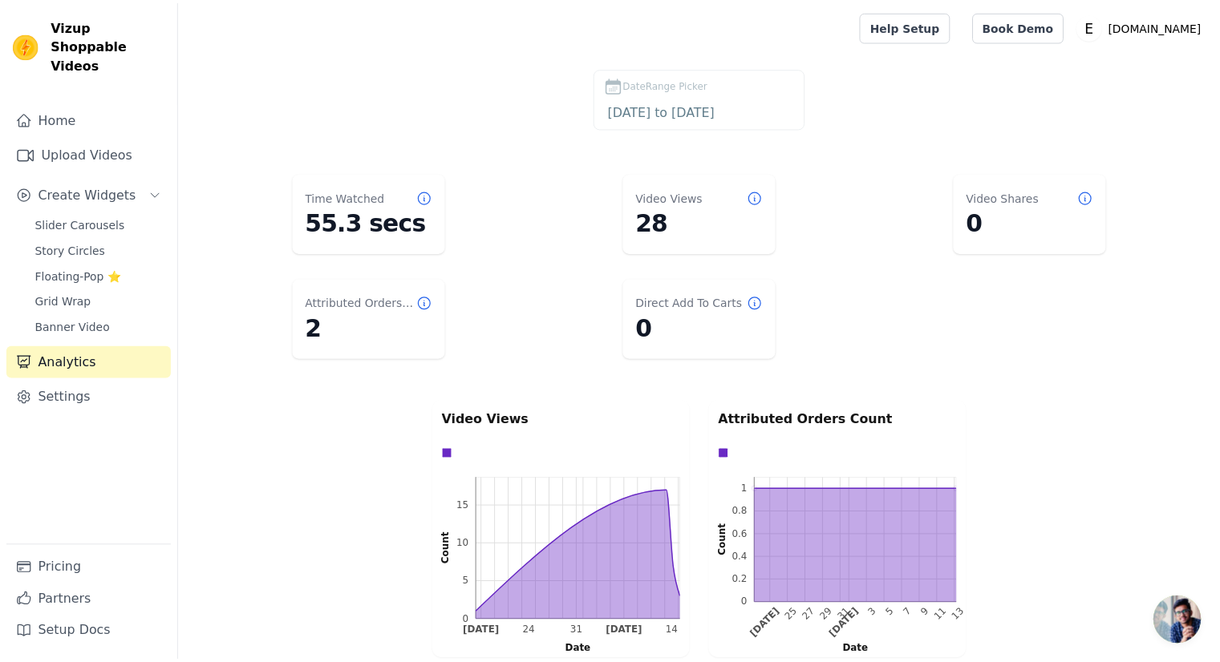
scroll to position [392, 0]
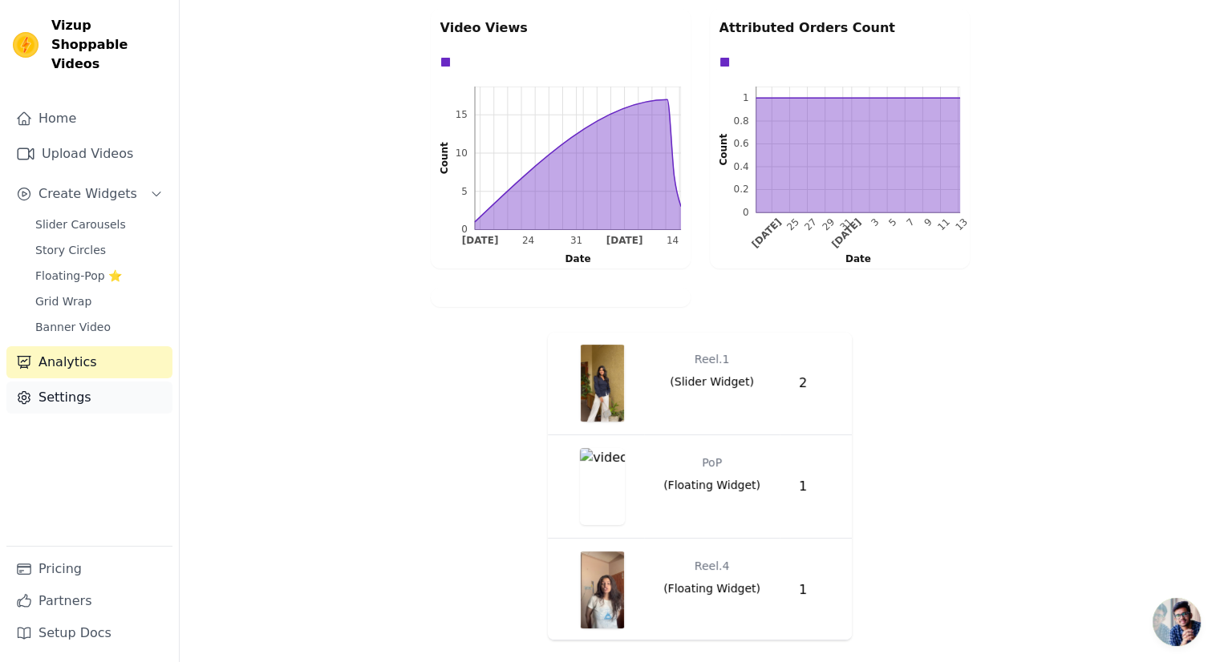
click at [44, 383] on link "Settings" at bounding box center [89, 398] width 166 height 32
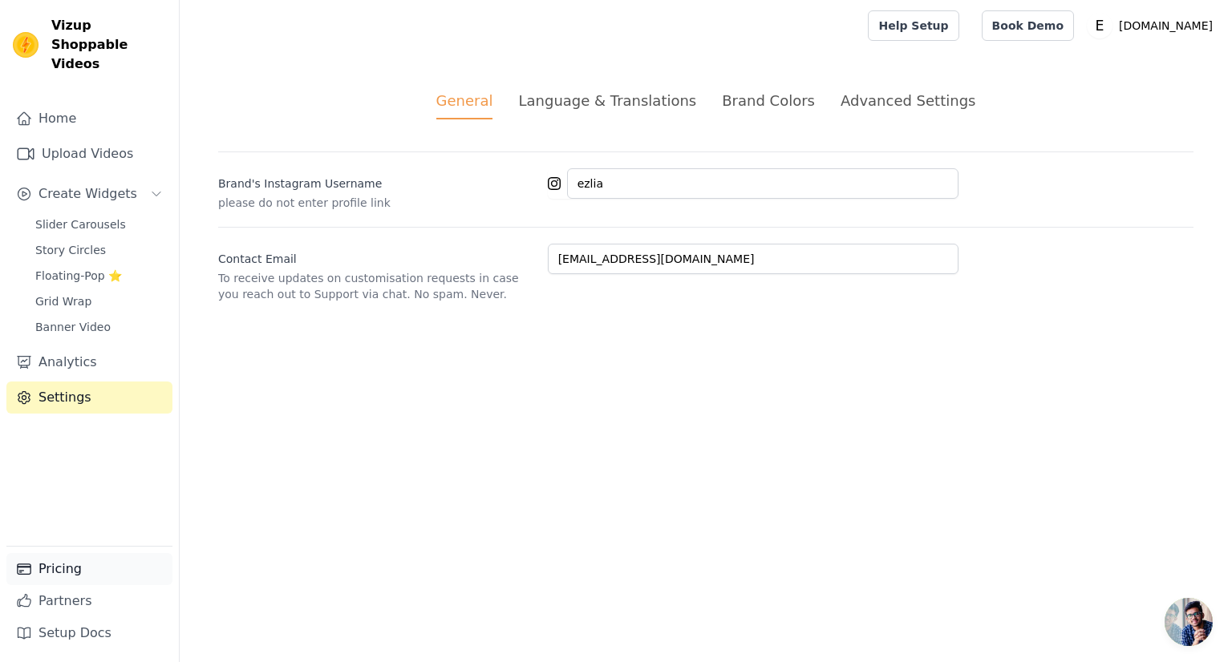
click at [30, 572] on icon "Sidebar" at bounding box center [24, 570] width 13 height 10
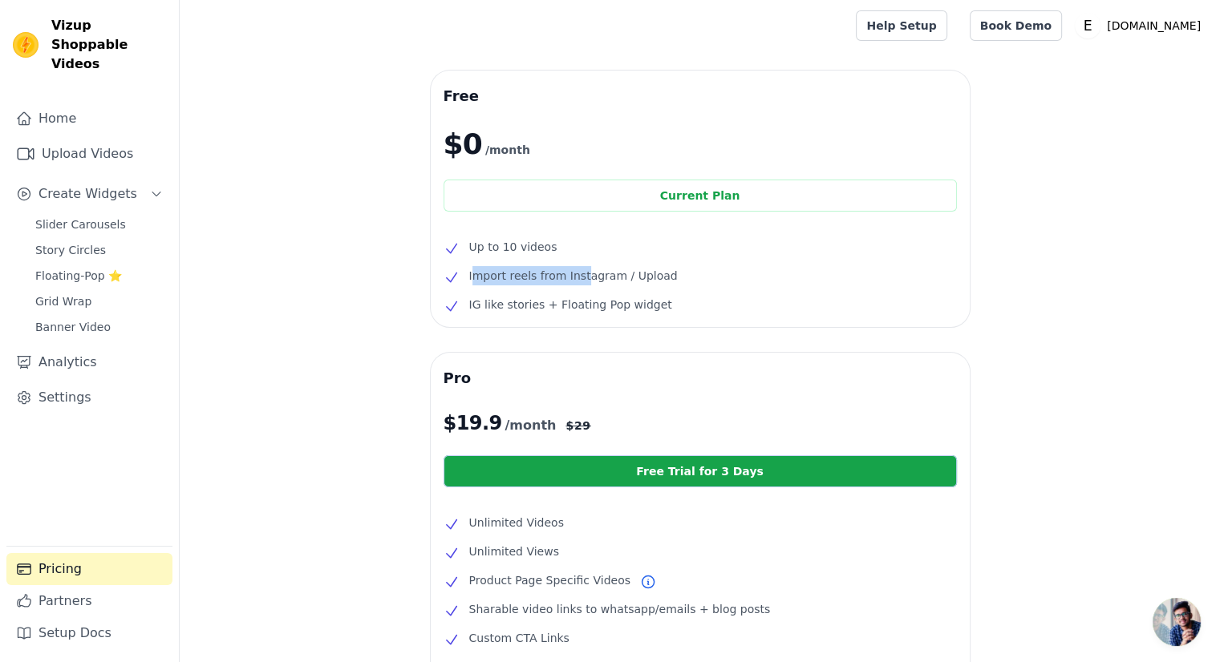
drag, startPoint x: 474, startPoint y: 260, endPoint x: 575, endPoint y: 261, distance: 101.1
click at [575, 261] on ul "Up to 10 videos Import reels from Instagram / Upload IG like stories + Floating…" at bounding box center [700, 275] width 513 height 77
click at [554, 270] on span "Import reels from Instagram / Upload" at bounding box center [573, 275] width 209 height 19
drag, startPoint x: 456, startPoint y: 247, endPoint x: 475, endPoint y: 250, distance: 19.5
click at [475, 250] on li "Up to 10 videos" at bounding box center [700, 246] width 513 height 19
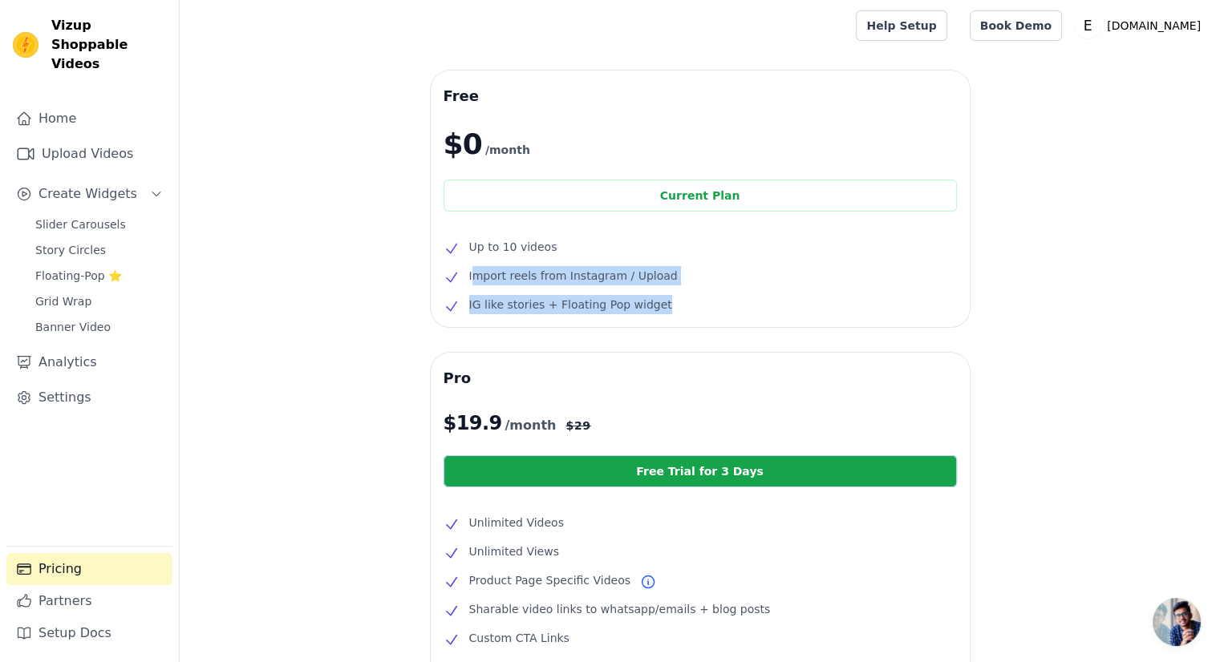
drag, startPoint x: 472, startPoint y: 279, endPoint x: 664, endPoint y: 291, distance: 192.9
click at [664, 291] on ul "Up to 10 videos Import reels from Instagram / Upload IG like stories + Floating…" at bounding box center [700, 275] width 513 height 77
click at [557, 306] on span "IG like stories + Floating Pop widget" at bounding box center [570, 304] width 203 height 19
drag, startPoint x: 465, startPoint y: 306, endPoint x: 659, endPoint y: 312, distance: 194.2
click at [659, 312] on li "IG like stories + Floating Pop widget" at bounding box center [700, 304] width 513 height 19
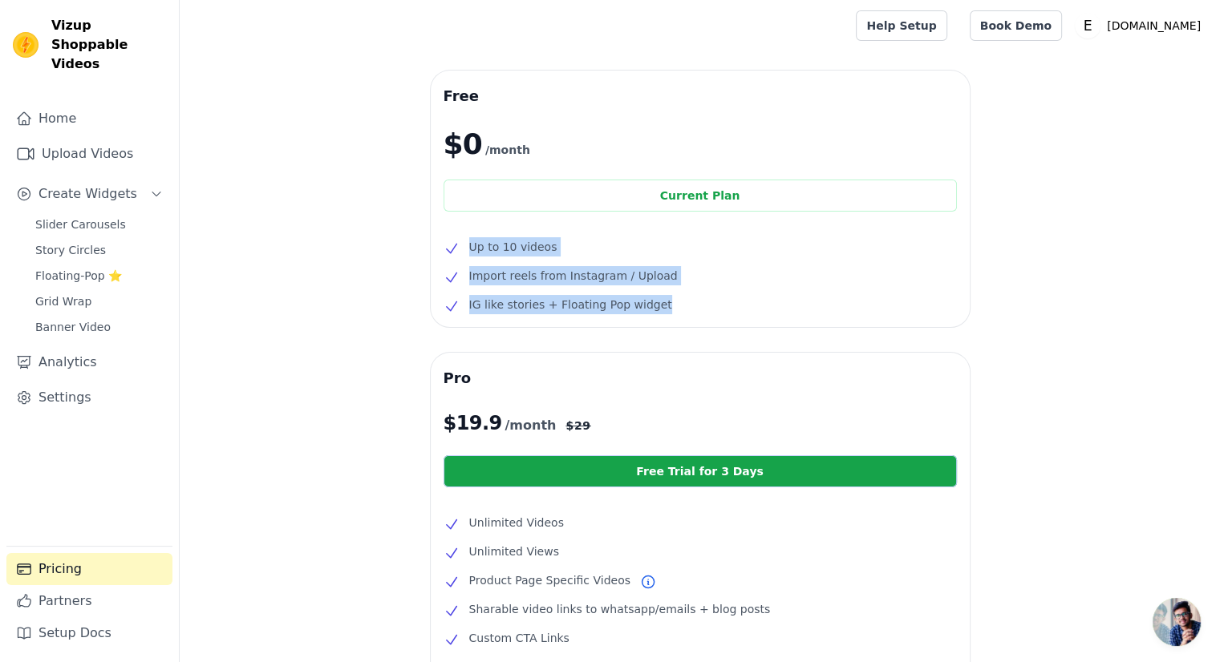
drag, startPoint x: 476, startPoint y: 254, endPoint x: 677, endPoint y: 330, distance: 214.5
click at [677, 330] on div "Free $0 /month Current Plan Up to 10 videos Import reels from Instagram / Uploa…" at bounding box center [700, 395] width 539 height 648
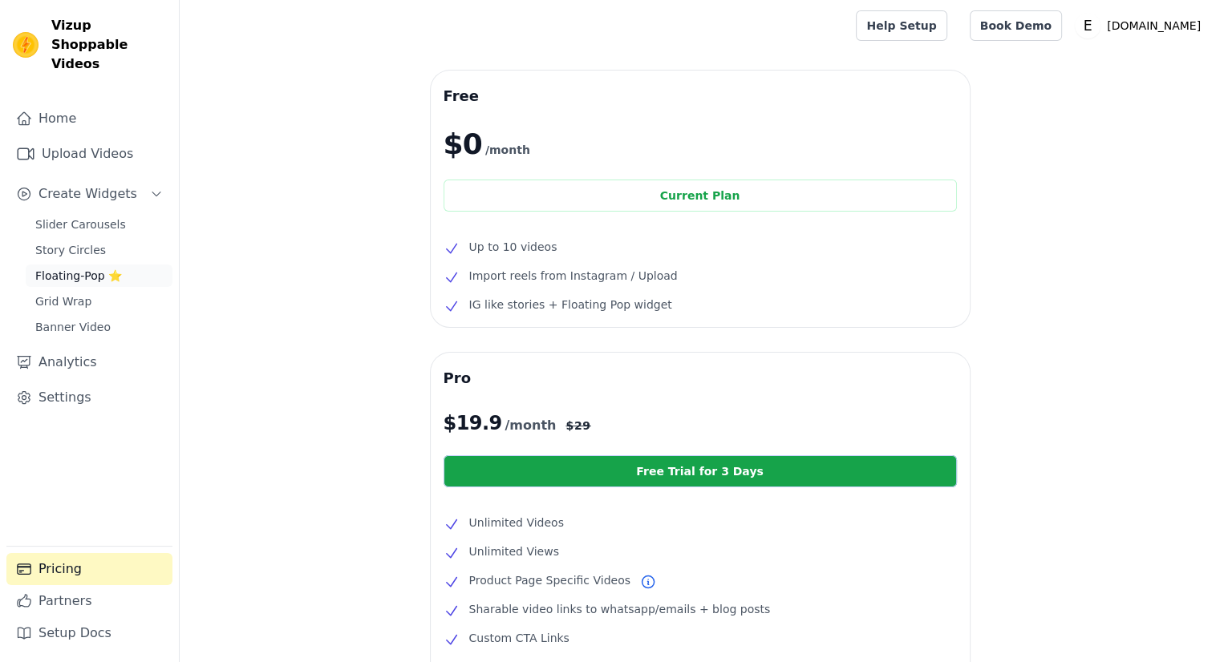
click at [41, 268] on span "Floating-Pop ⭐" at bounding box center [78, 276] width 87 height 16
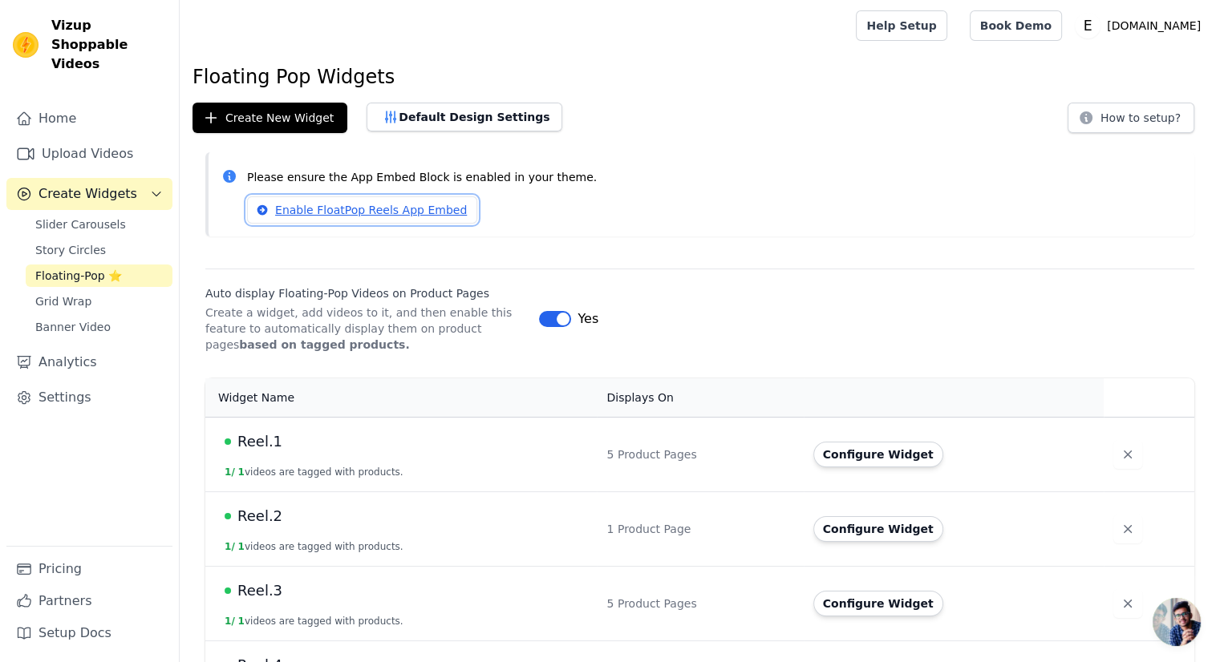
click at [352, 208] on link "Enable FloatPop Reels App Embed" at bounding box center [362, 209] width 230 height 27
click at [566, 320] on button "Label" at bounding box center [555, 319] width 32 height 16
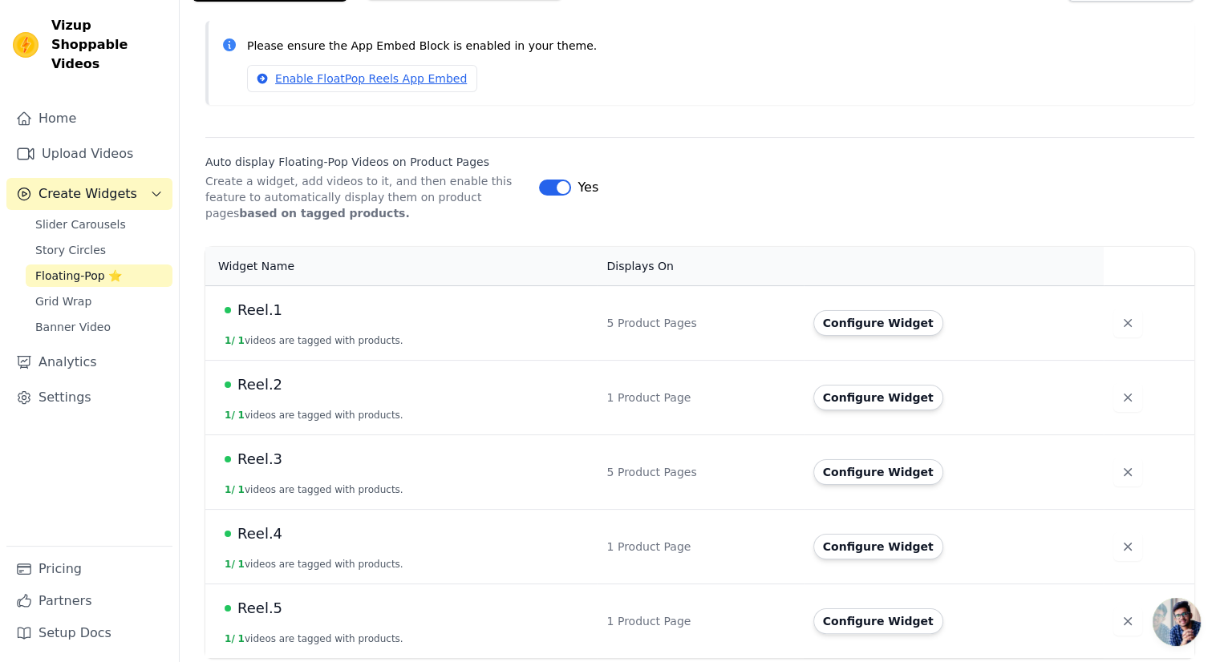
click at [830, 636] on td "Configure Widget" at bounding box center [954, 621] width 300 height 75
click at [831, 624] on button "Configure Widget" at bounding box center [878, 622] width 130 height 26
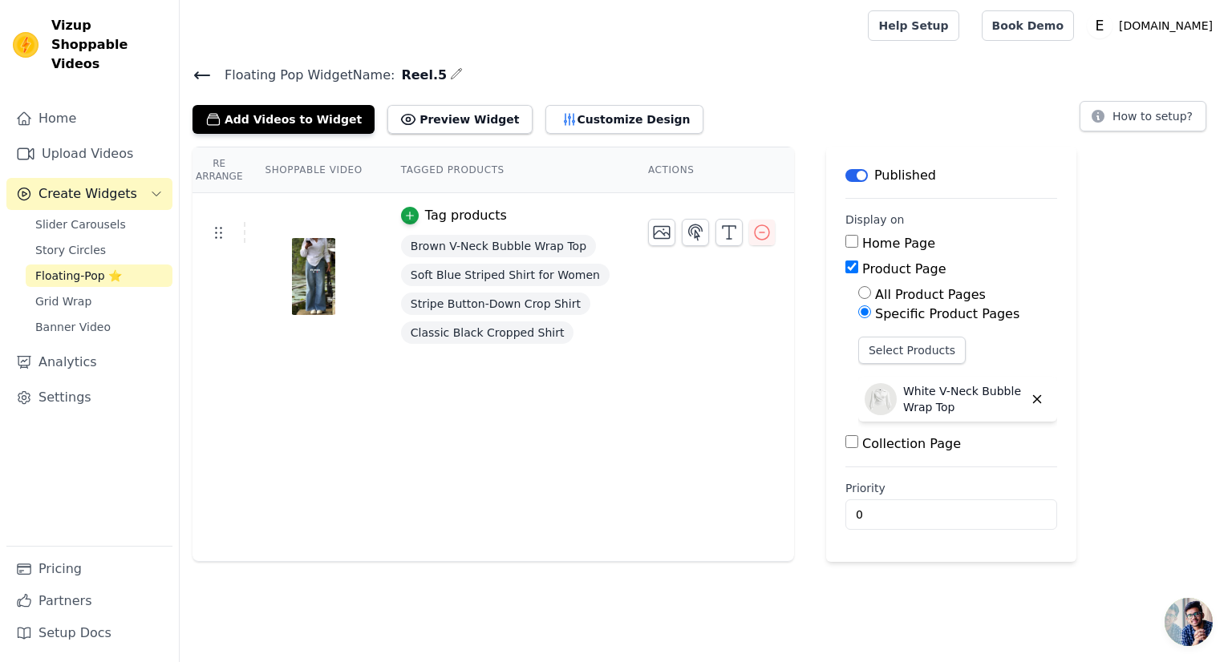
click at [858, 294] on div "All Product Pages" at bounding box center [957, 295] width 199 height 19
click at [858, 293] on input "All Product Pages" at bounding box center [864, 292] width 13 height 13
radio input "true"
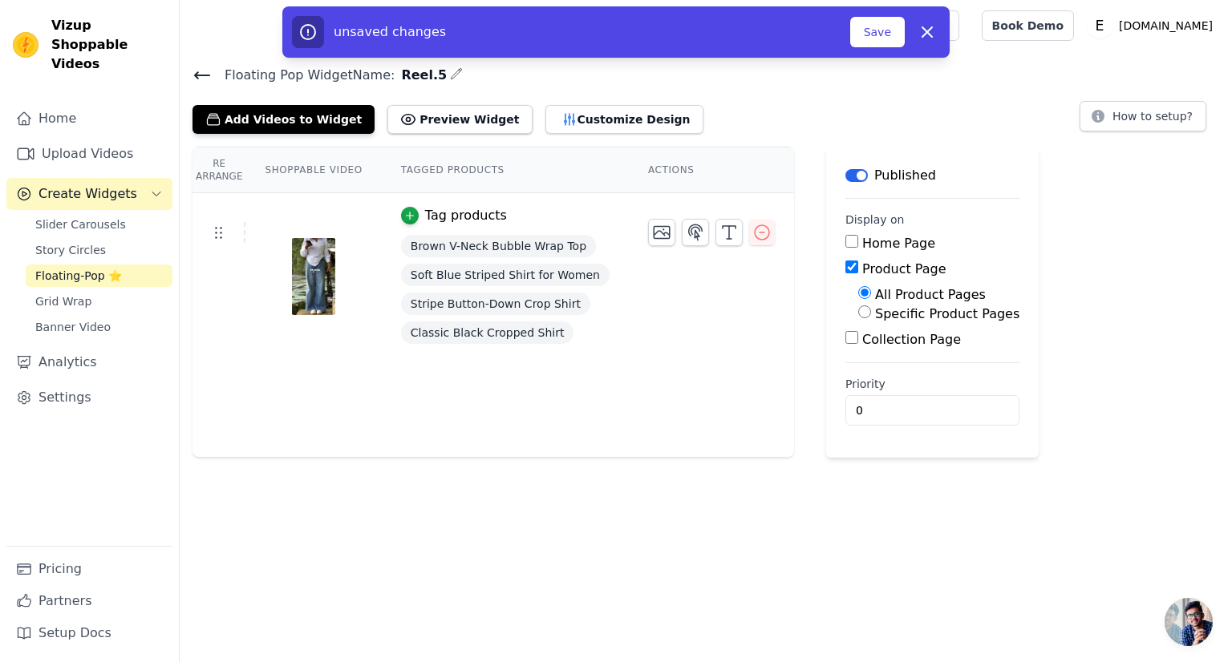
click at [858, 314] on input "Specific Product Pages" at bounding box center [864, 312] width 13 height 13
radio input "true"
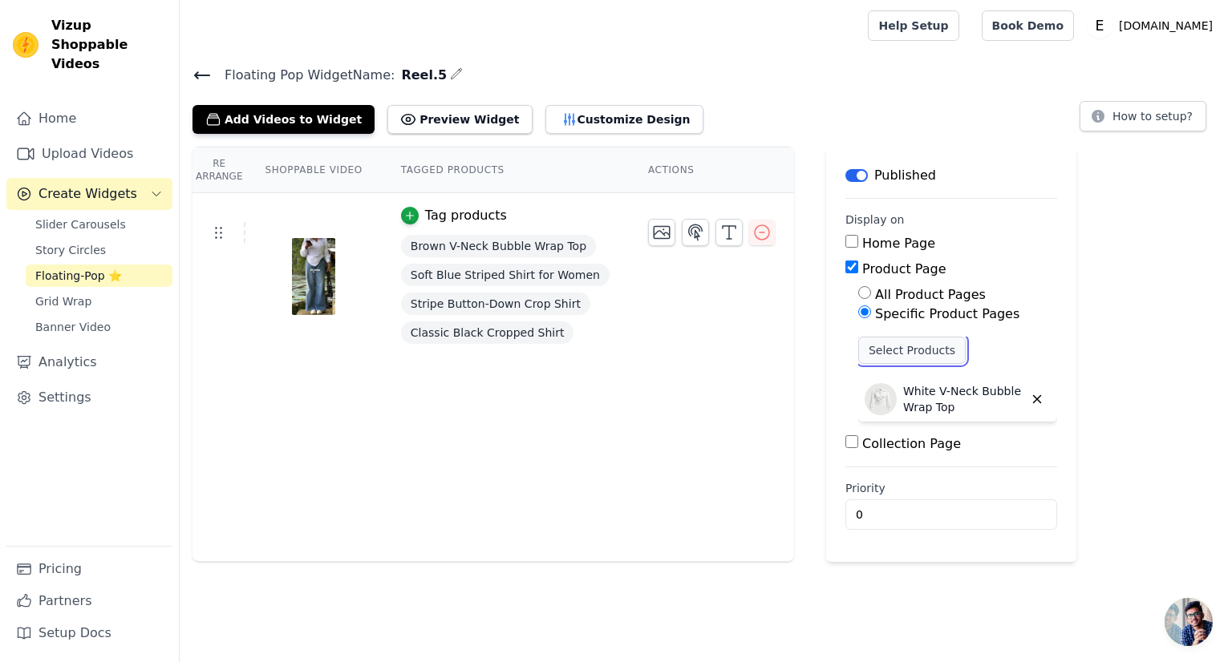
click at [864, 350] on button "Select Products" at bounding box center [911, 350] width 107 height 27
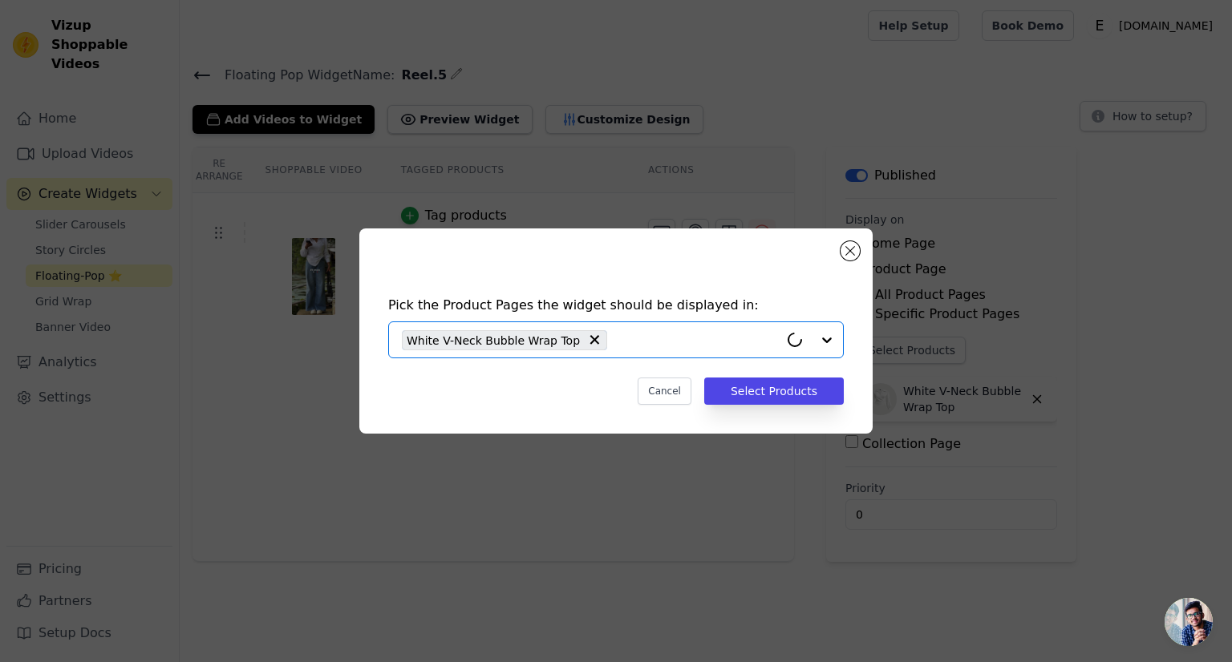
click at [635, 349] on input "text" at bounding box center [697, 339] width 164 height 19
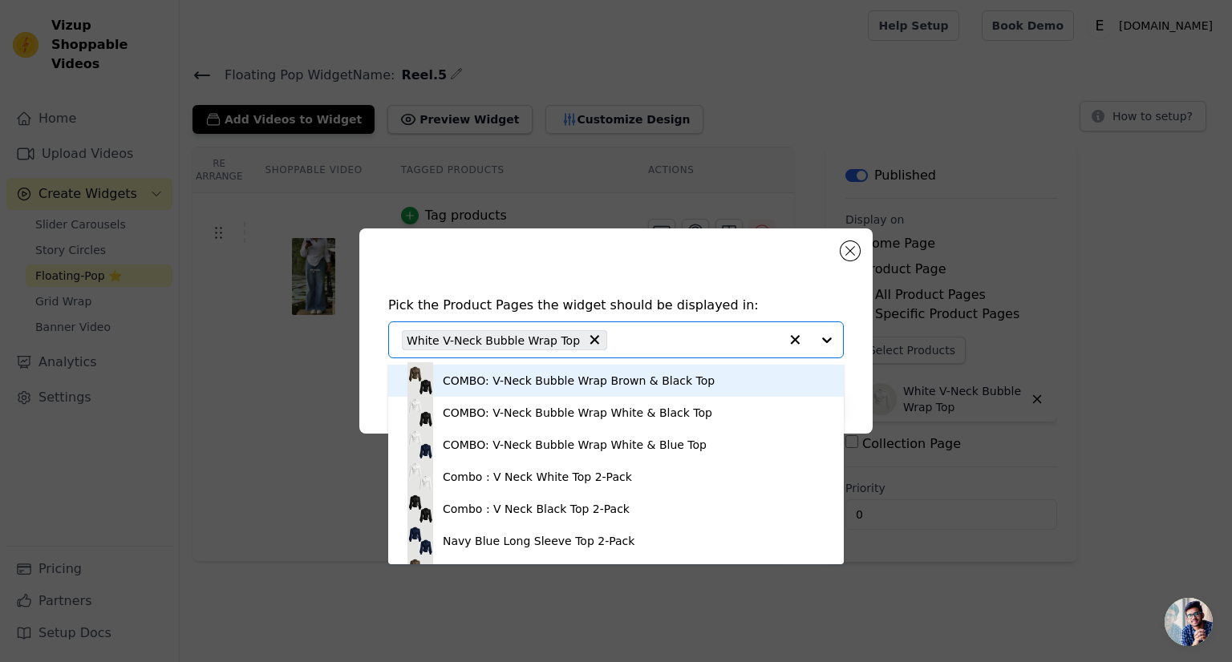
scroll to position [962, 0]
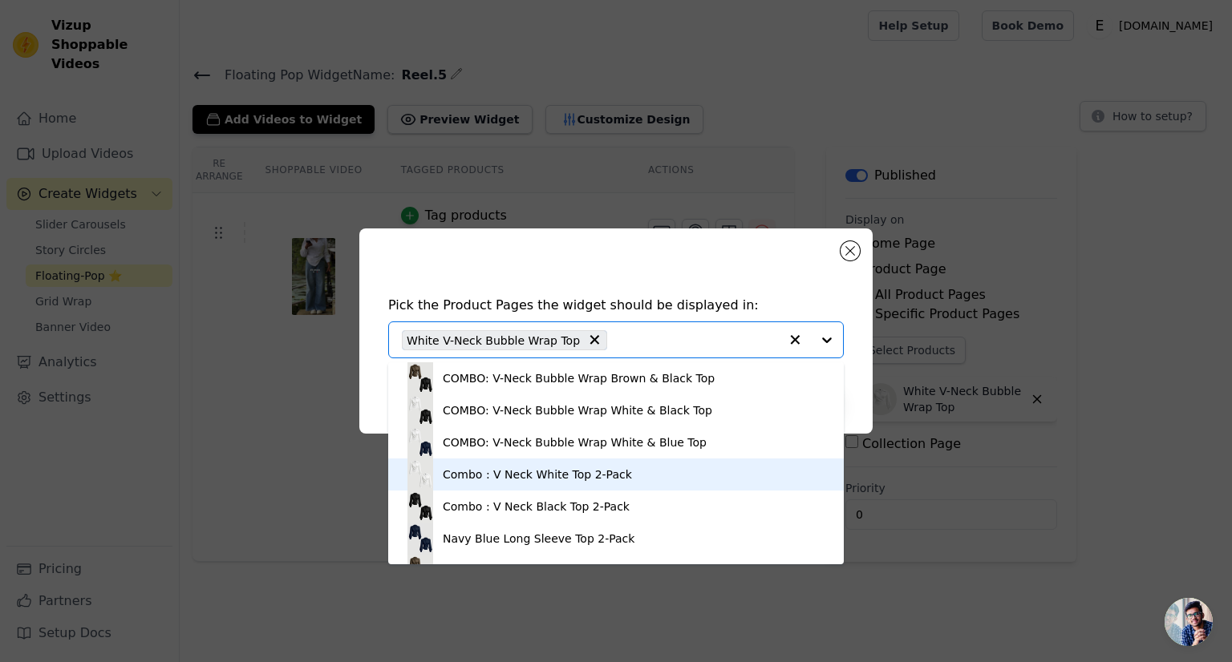
click at [450, 482] on div "Combo : V Neck White Top 2-Pack" at bounding box center [615, 475] width 423 height 32
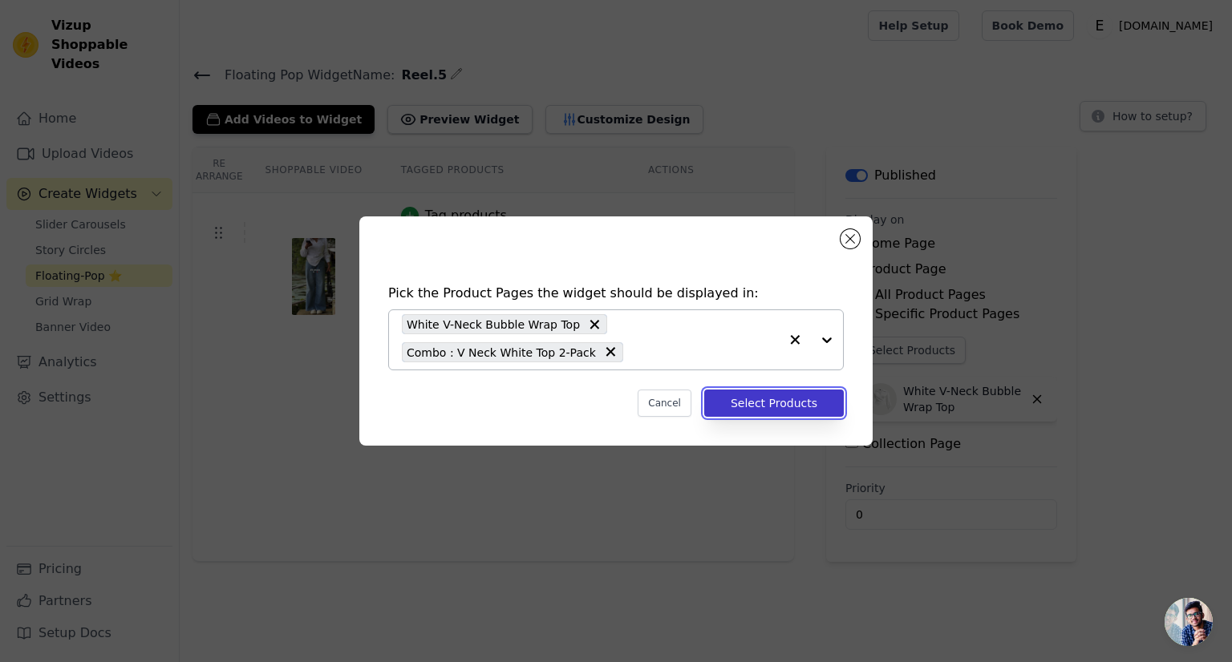
click at [783, 403] on button "Select Products" at bounding box center [774, 403] width 140 height 27
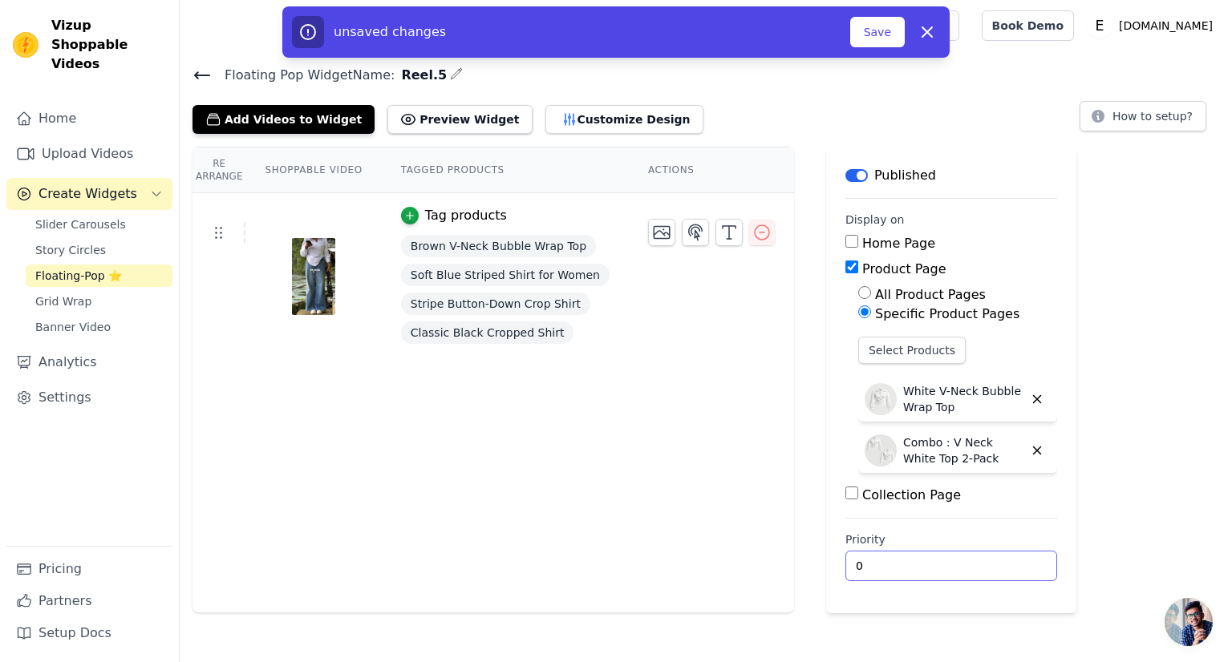
click at [845, 563] on input "0" at bounding box center [951, 566] width 212 height 30
click at [879, 34] on button "Save" at bounding box center [877, 32] width 55 height 30
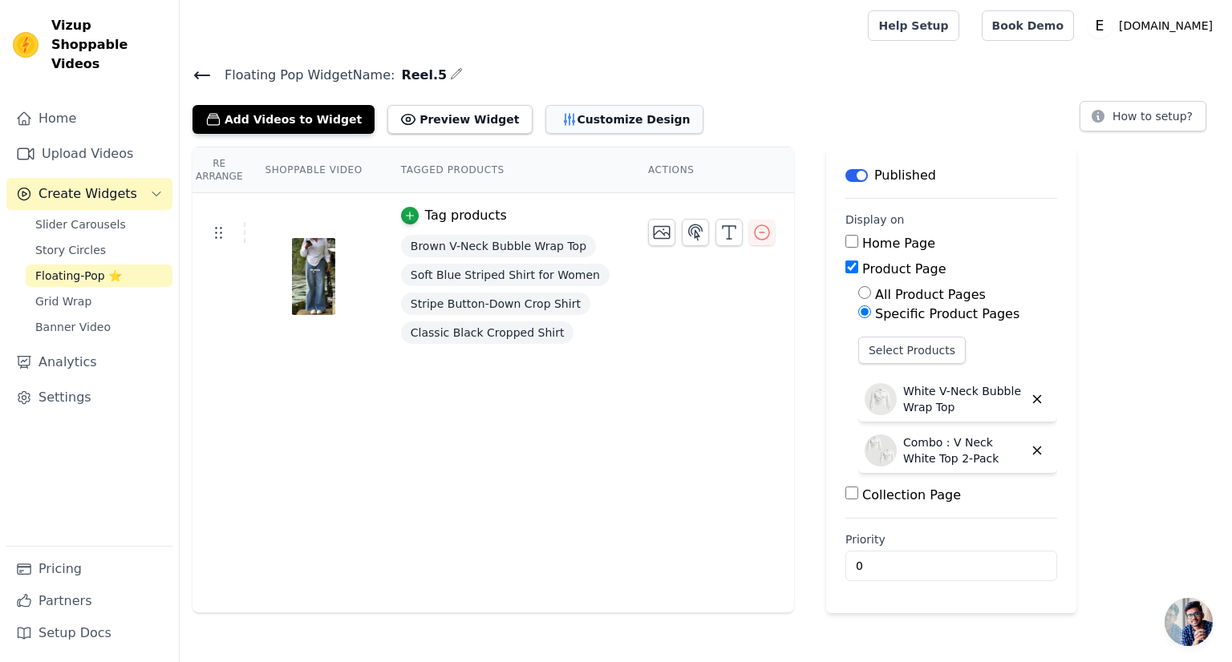
click at [589, 111] on button "Customize Design" at bounding box center [624, 119] width 158 height 29
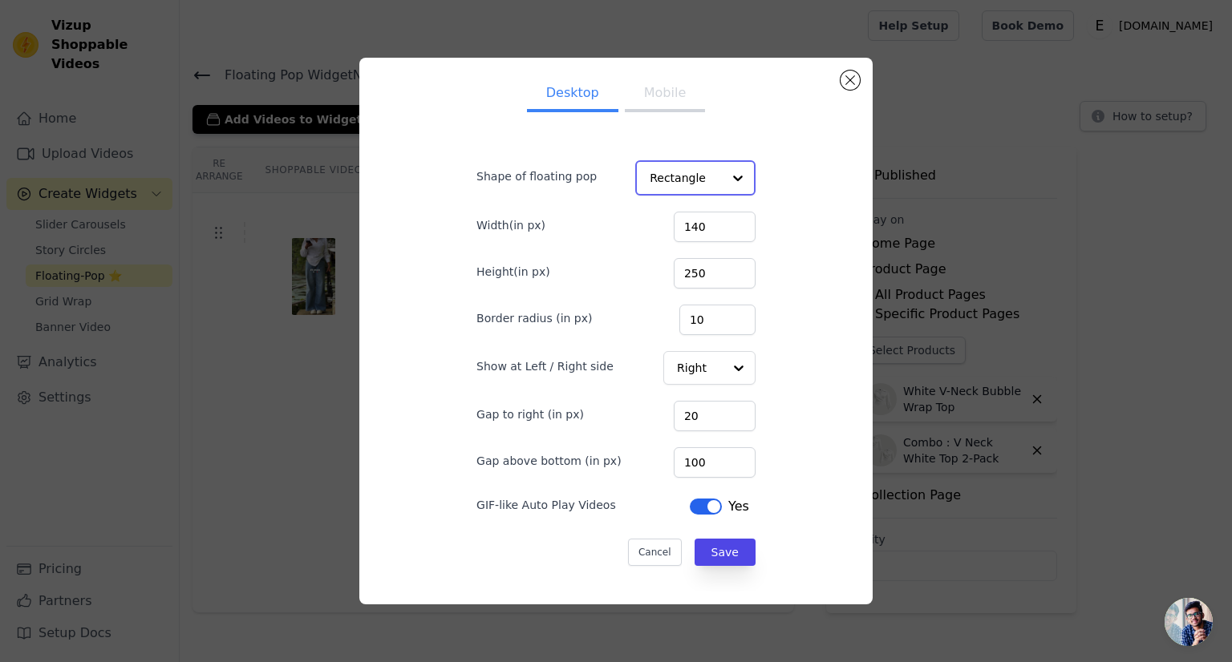
click at [703, 184] on input "Shape of floating pop" at bounding box center [686, 178] width 72 height 32
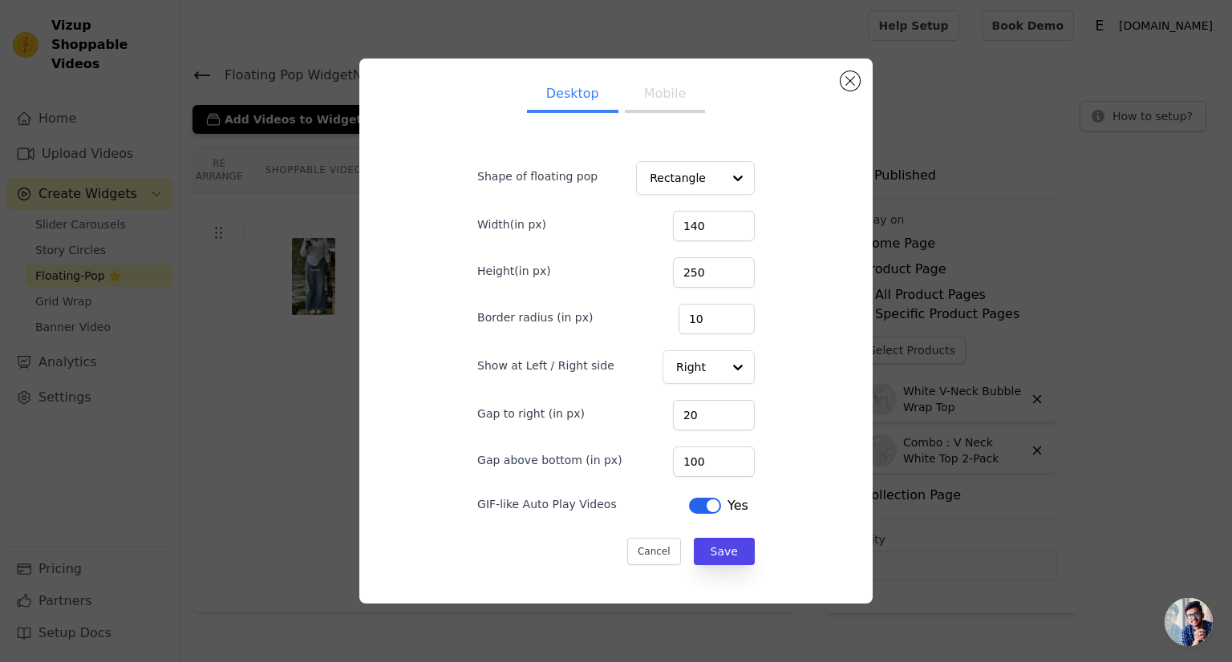
click at [660, 79] on button "Mobile" at bounding box center [665, 95] width 80 height 35
click at [590, 100] on button "Desktop" at bounding box center [572, 95] width 91 height 35
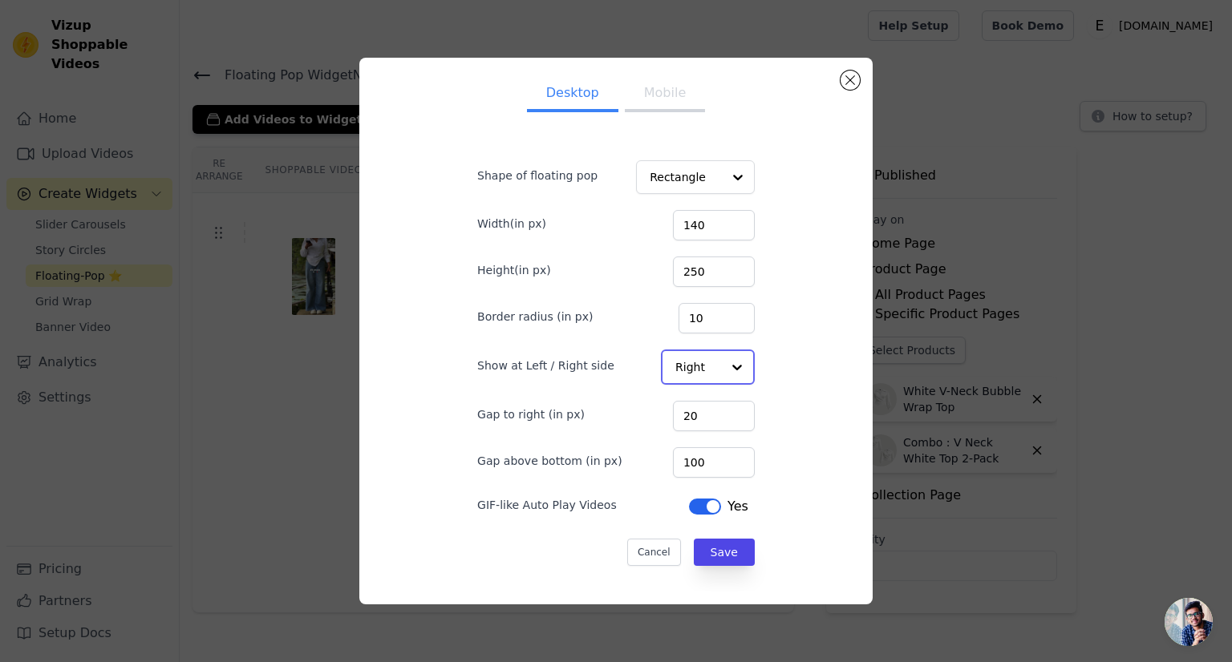
click at [721, 382] on div at bounding box center [737, 367] width 32 height 32
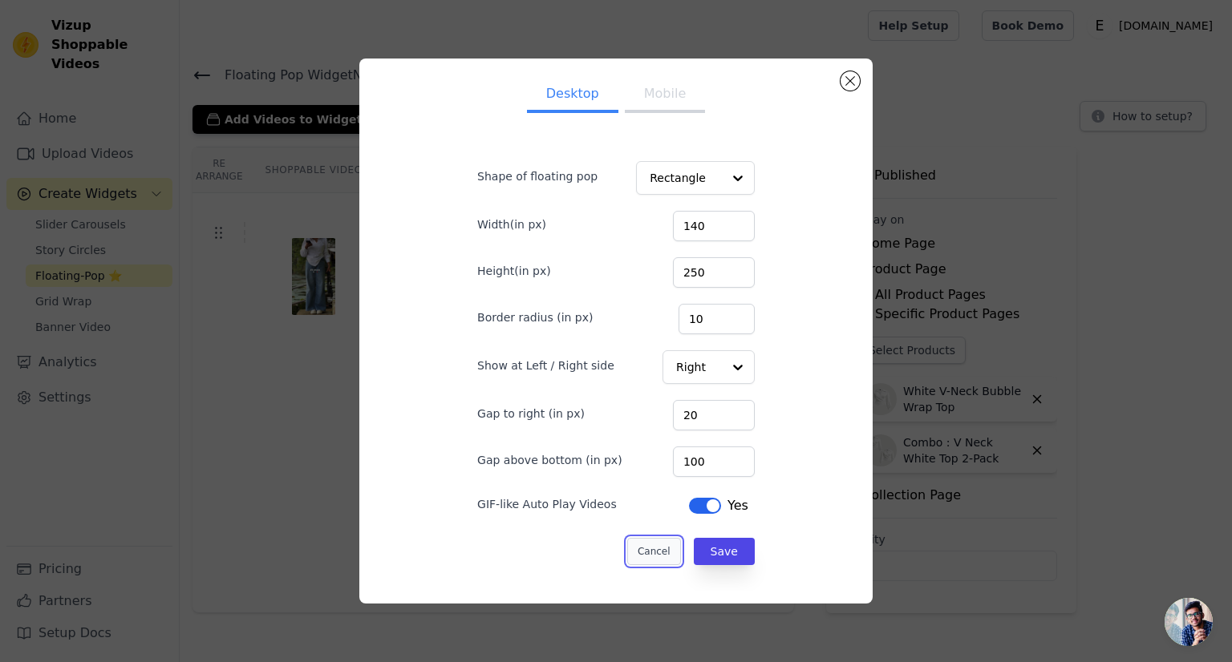
click at [627, 543] on button "Cancel" at bounding box center [654, 551] width 54 height 27
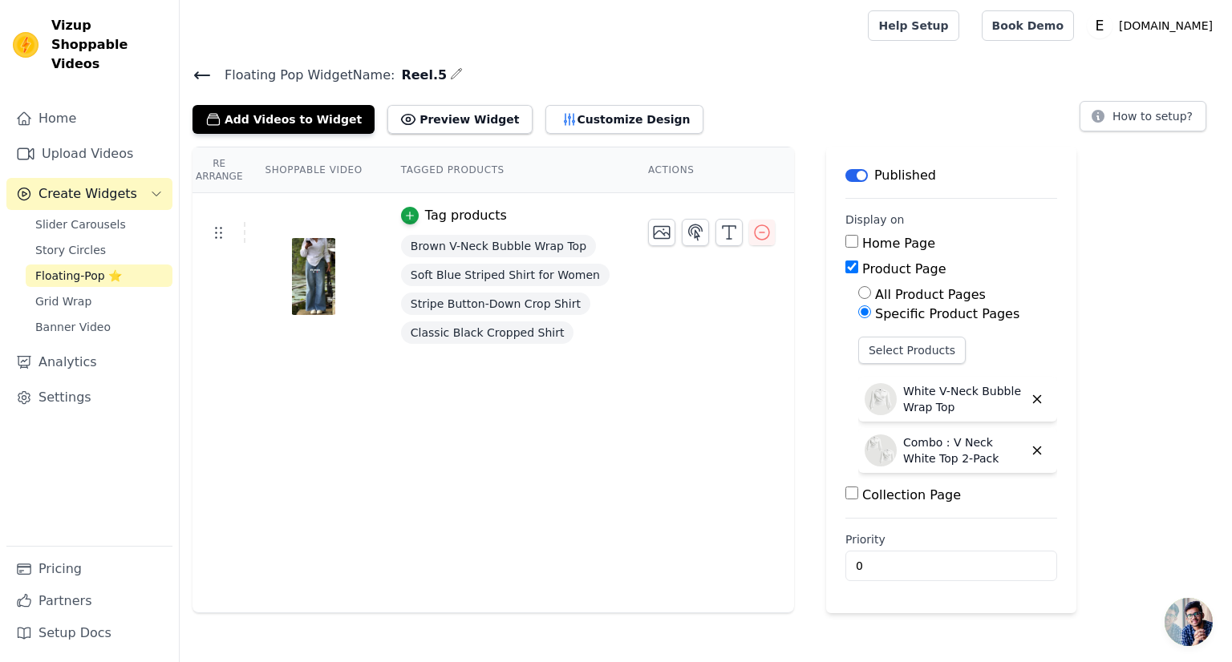
click at [192, 78] on div "Floating Pop Widget Name: Reel.5 Add Videos to Widget Preview Widget Customize …" at bounding box center [706, 99] width 1052 height 70
